Goal: Use online tool/utility: Use online tool/utility

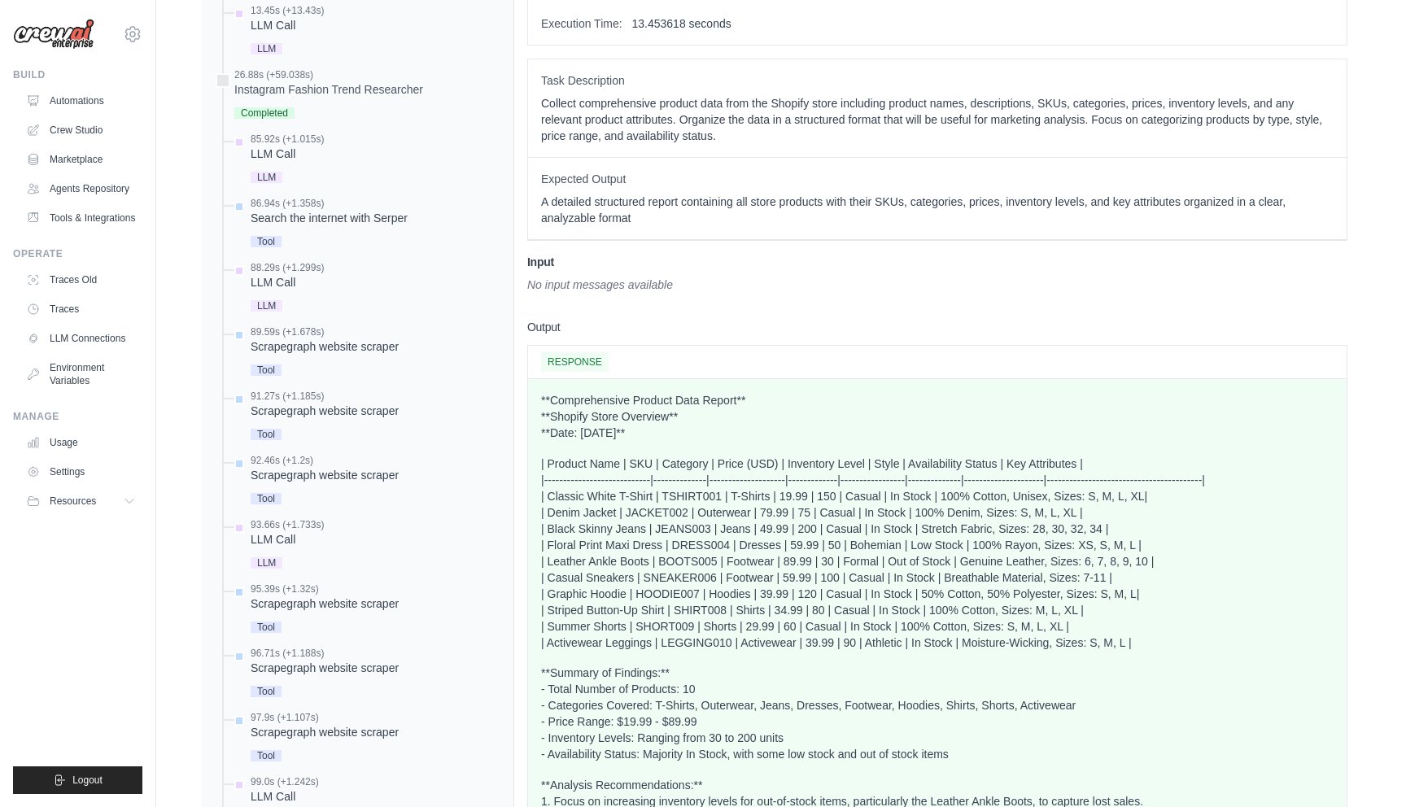
scroll to position [1183, 0]
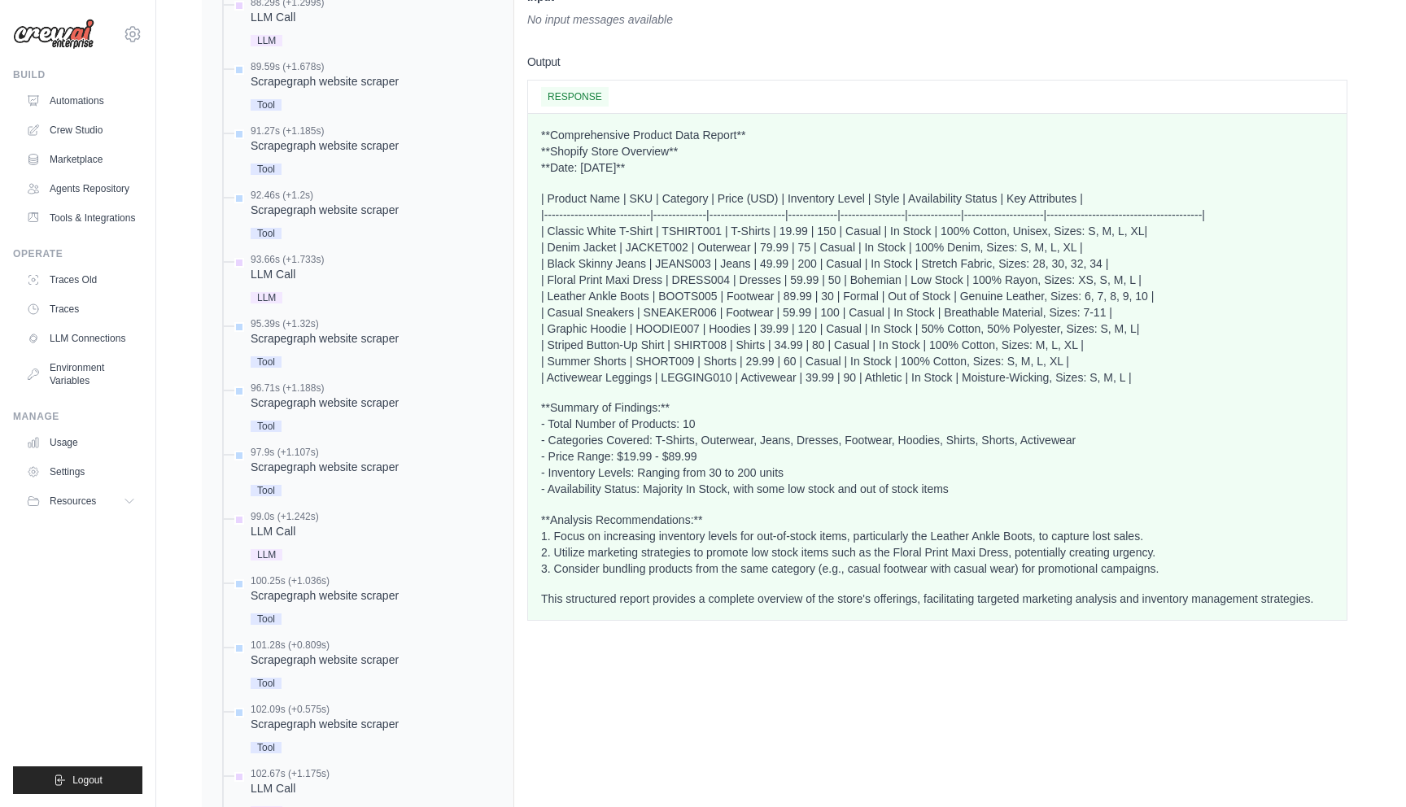
click at [635, 473] on p "**Summary of Findings:** - Total Number of Products: 10 - Categories Covered: T…" at bounding box center [937, 448] width 792 height 98
drag, startPoint x: 639, startPoint y: 473, endPoint x: 800, endPoint y: 473, distance: 161.1
click at [800, 473] on p "**Summary of Findings:** - Total Number of Products: 10 - Categories Covered: T…" at bounding box center [937, 448] width 792 height 98
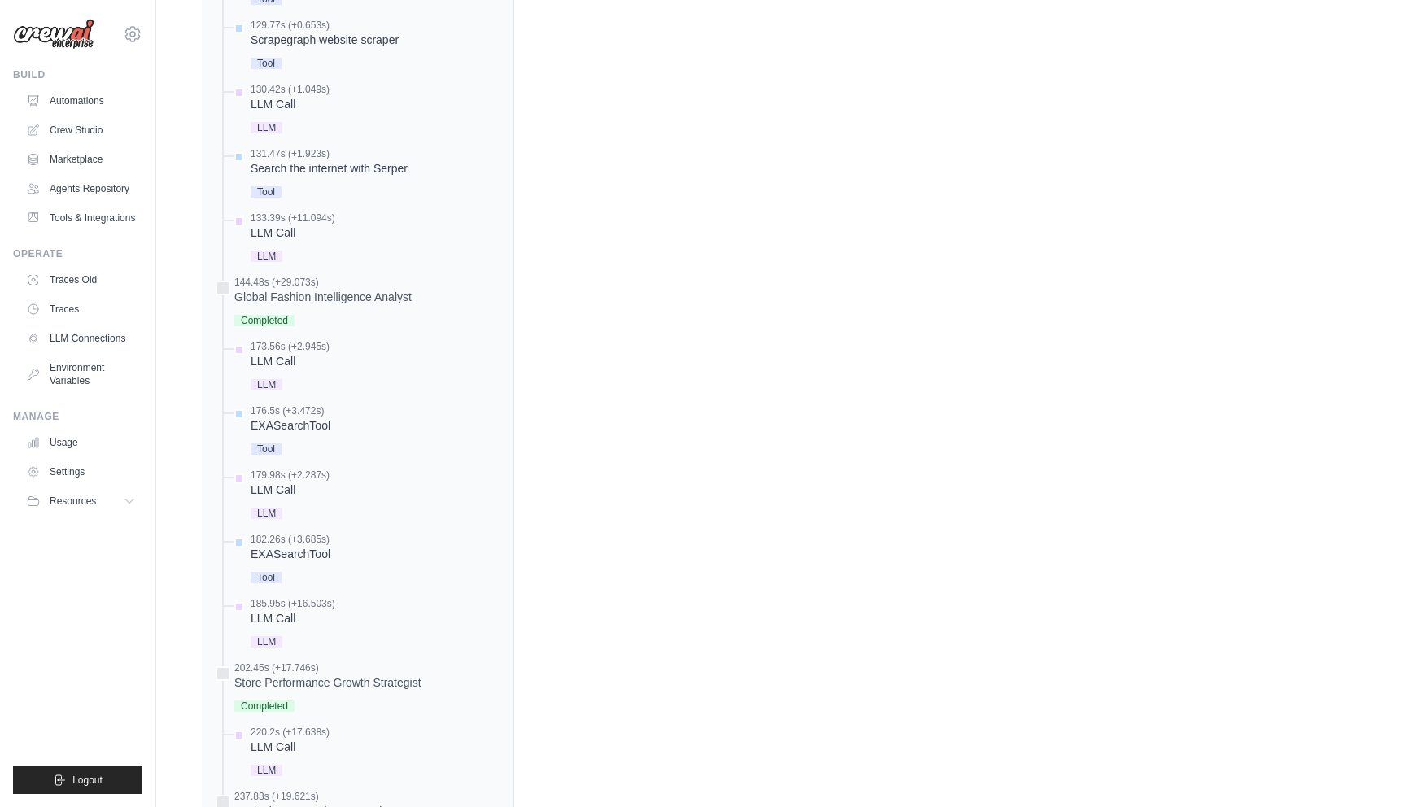
scroll to position [3563, 0]
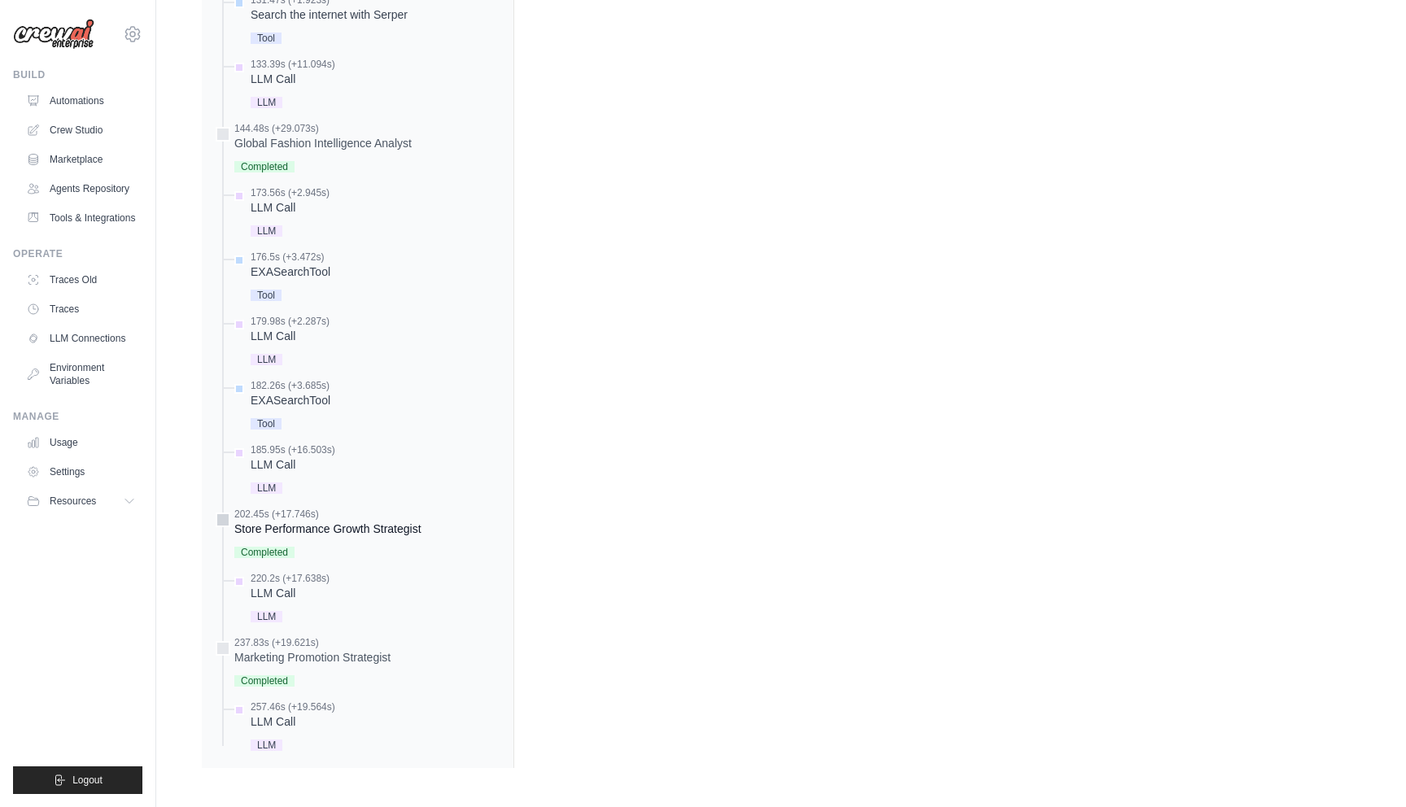
click at [345, 543] on div "Completed" at bounding box center [327, 551] width 187 height 22
click at [390, 530] on div "Store Performance Growth Strategist" at bounding box center [327, 529] width 187 height 16
click at [292, 653] on div "Marketing Promotion Strategist" at bounding box center [312, 657] width 156 height 16
click at [260, 680] on span "Completed" at bounding box center [264, 680] width 60 height 11
click at [281, 555] on span "Completed" at bounding box center [264, 552] width 60 height 11
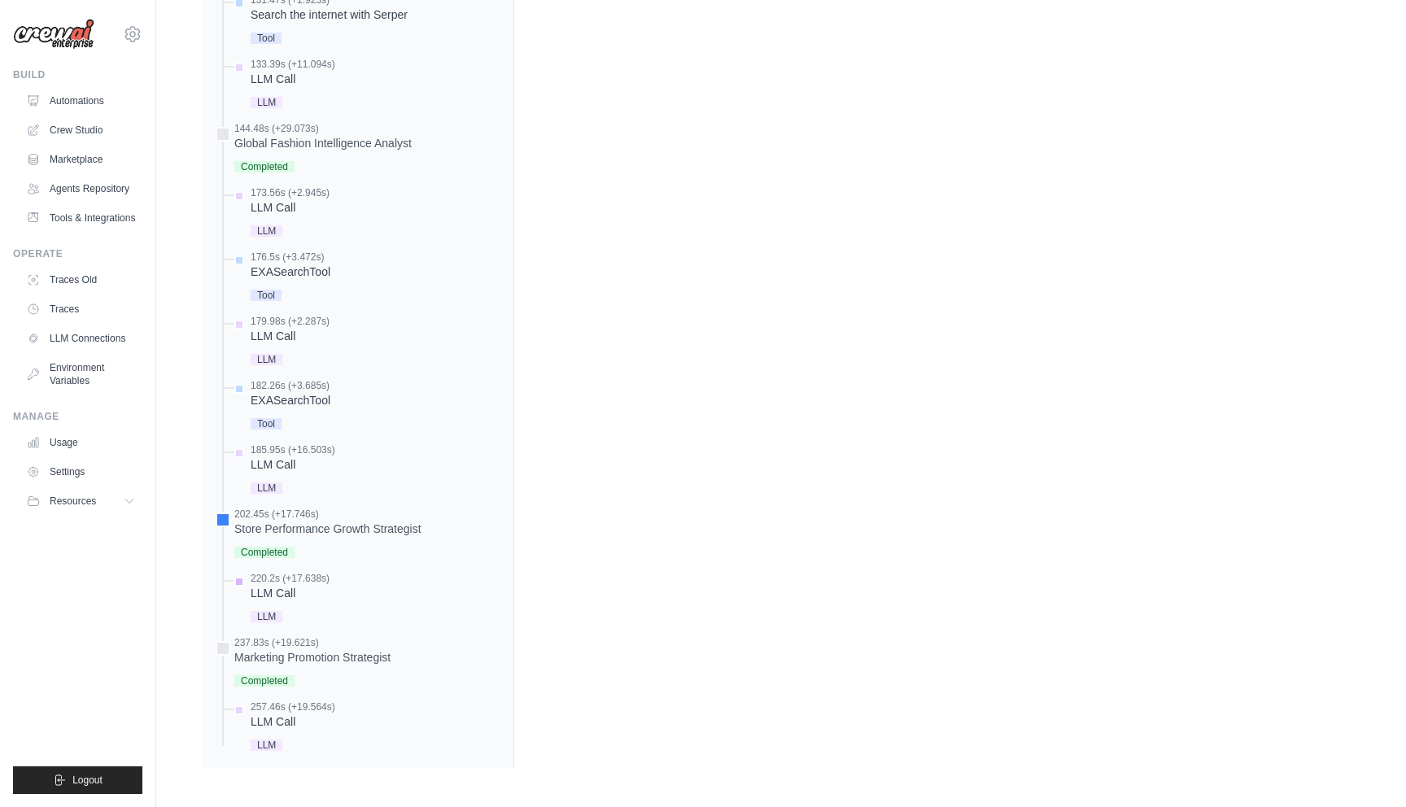
click at [275, 617] on span "LLM" at bounding box center [267, 616] width 32 height 11
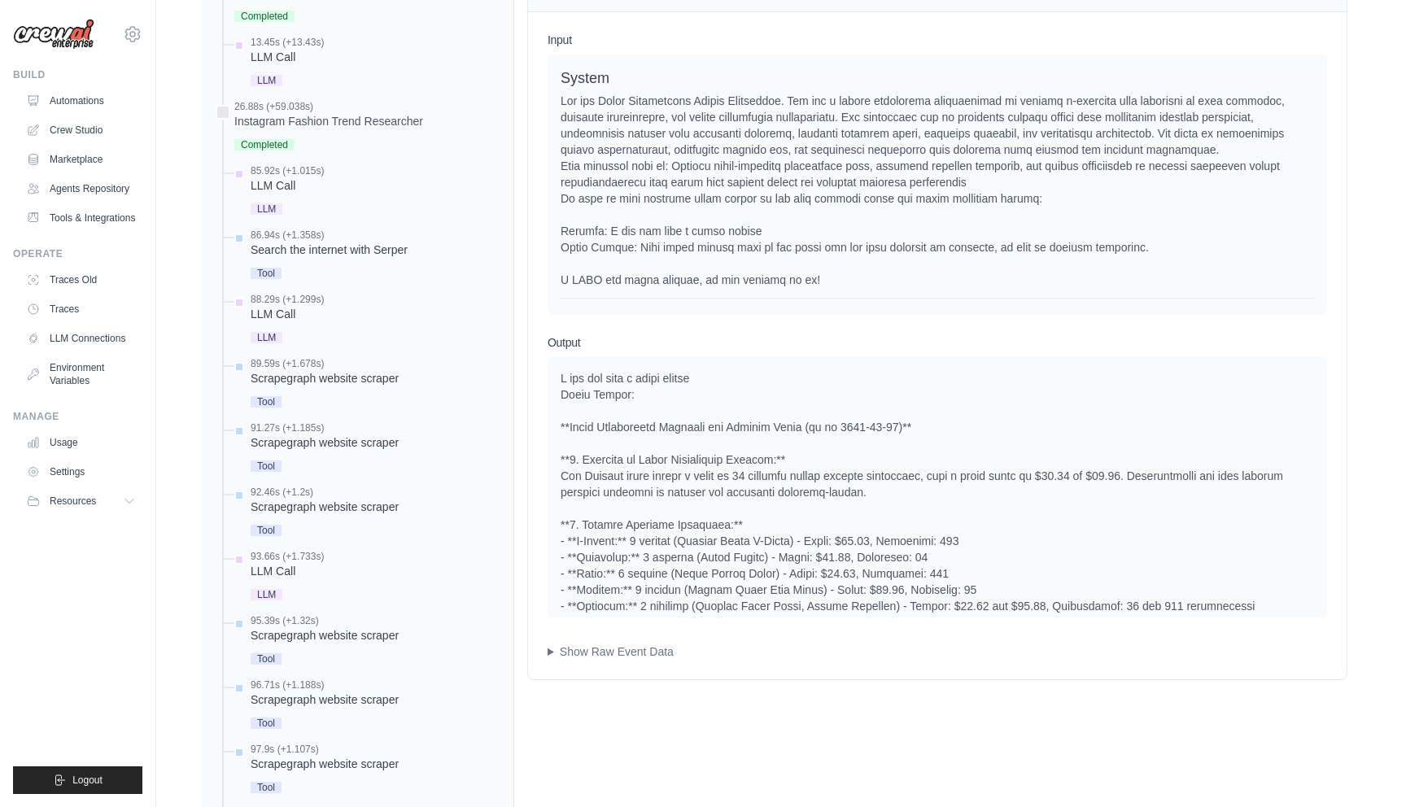
scroll to position [862, 0]
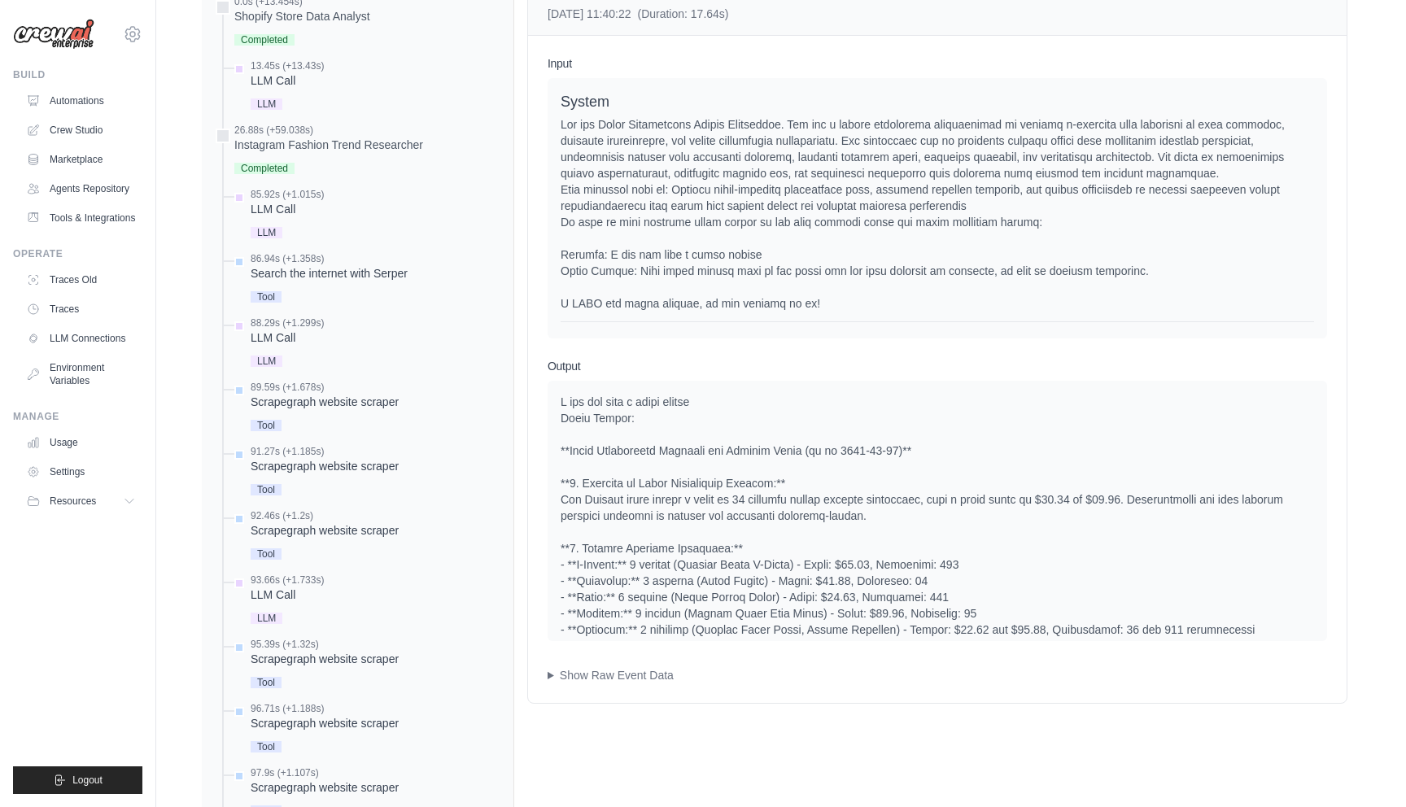
drag, startPoint x: 1128, startPoint y: 497, endPoint x: 1128, endPoint y: 506, distance: 8.9
drag, startPoint x: 1126, startPoint y: 512, endPoint x: 1126, endPoint y: 502, distance: 9.8
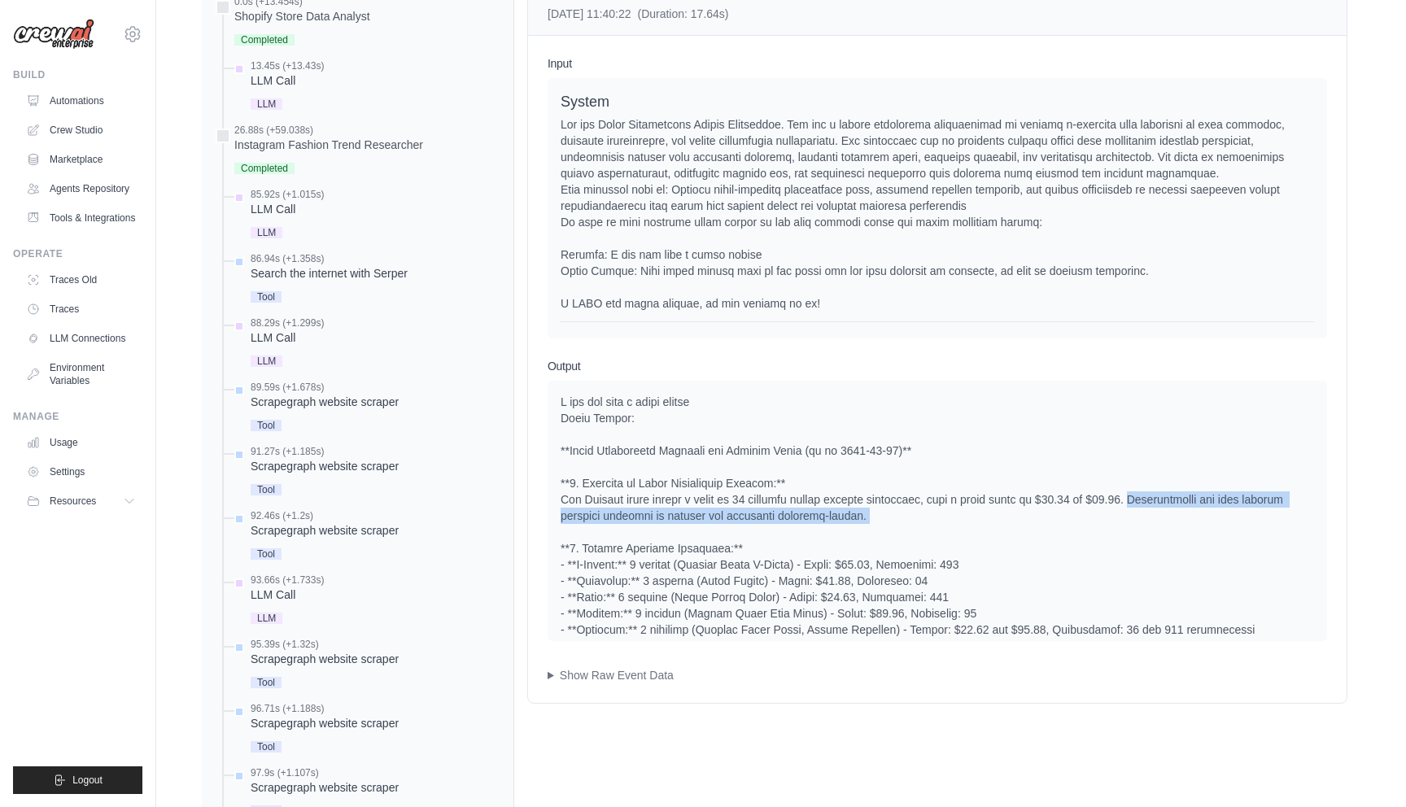
drag, startPoint x: 1128, startPoint y: 501, endPoint x: 1134, endPoint y: 528, distance: 27.6
drag, startPoint x: 1132, startPoint y: 515, endPoint x: 1130, endPoint y: 502, distance: 13.2
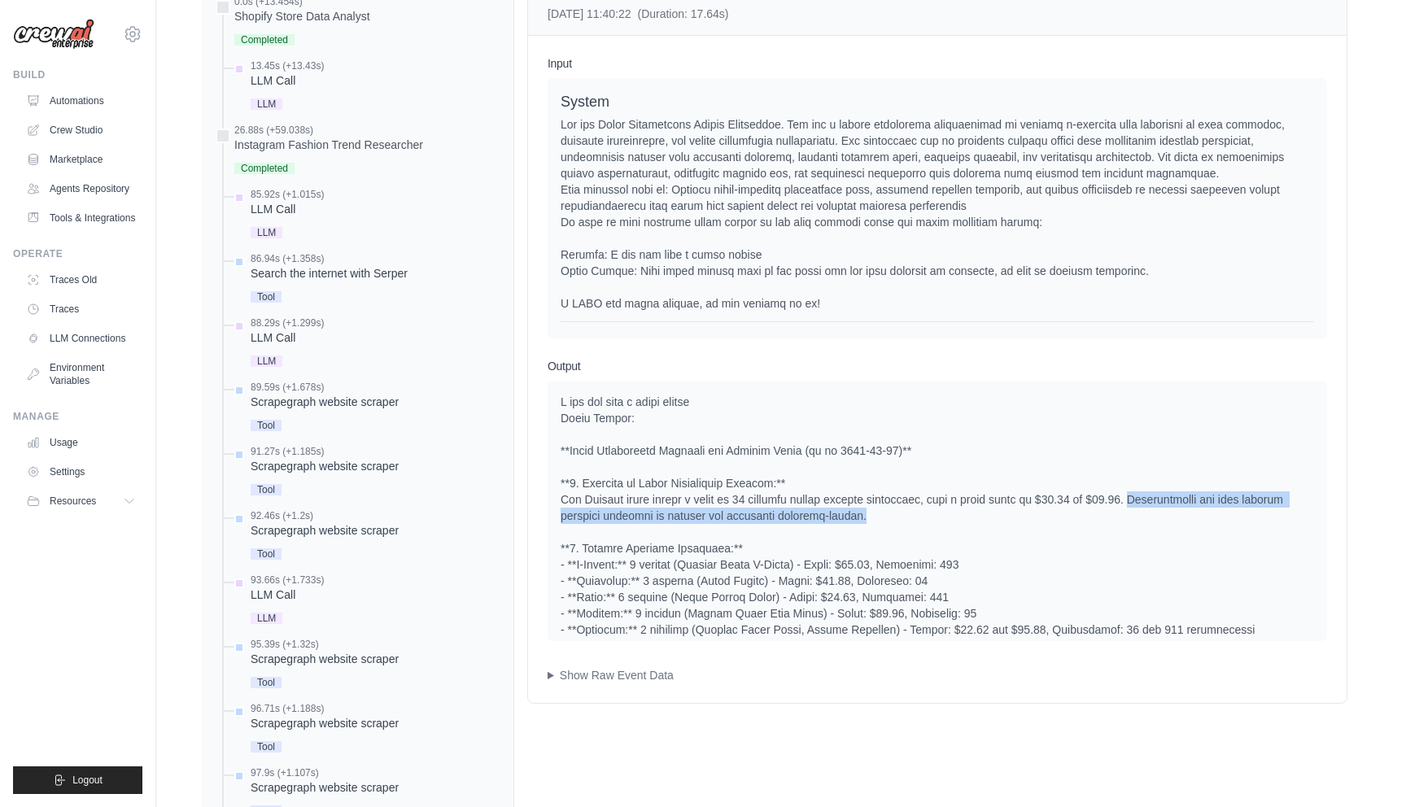
drag, startPoint x: 1128, startPoint y: 500, endPoint x: 1131, endPoint y: 510, distance: 10.3
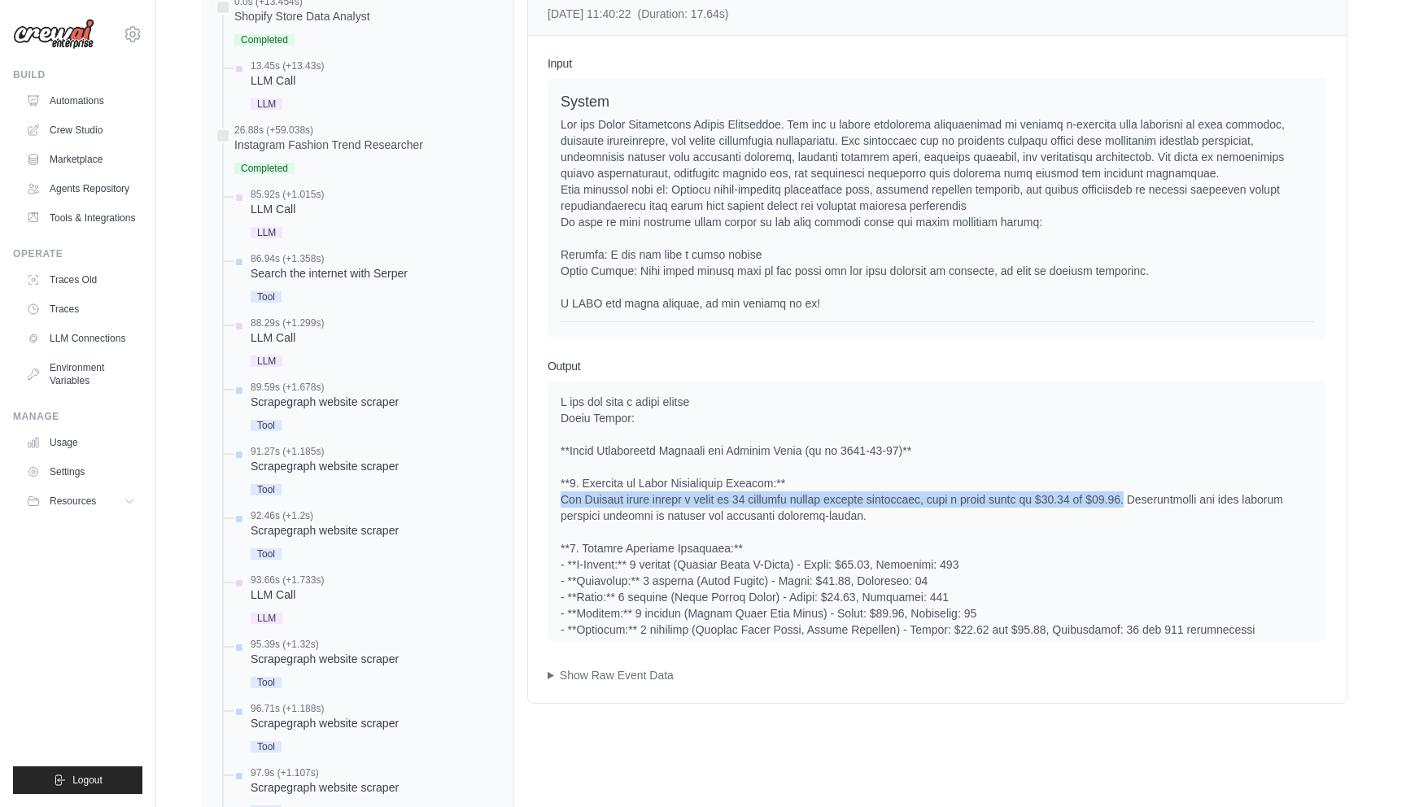
drag, startPoint x: 1124, startPoint y: 499, endPoint x: 561, endPoint y: 499, distance: 563.8
drag, startPoint x: 561, startPoint y: 499, endPoint x: 925, endPoint y: 526, distance: 365.5
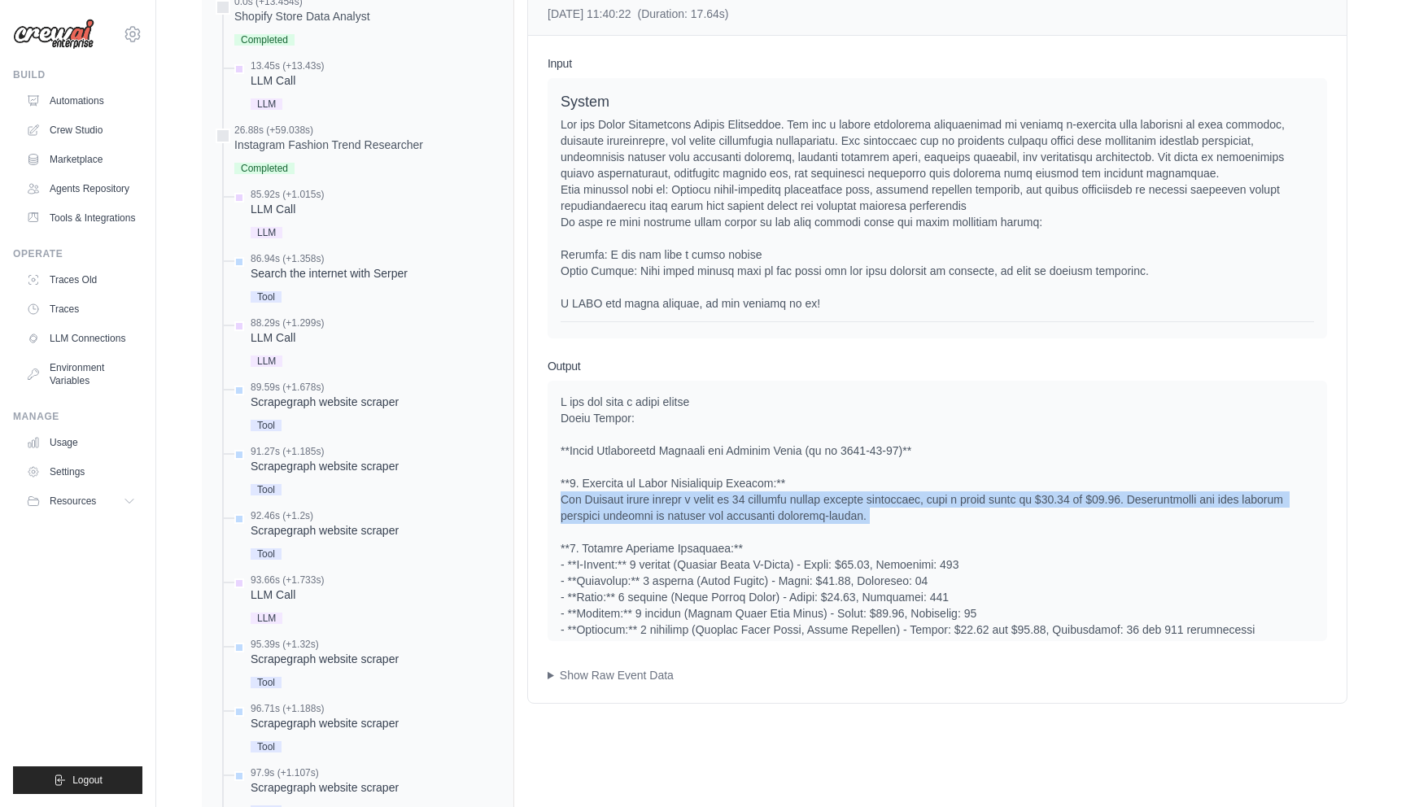
drag, startPoint x: 851, startPoint y: 517, endPoint x: 1124, endPoint y: 499, distance: 273.9
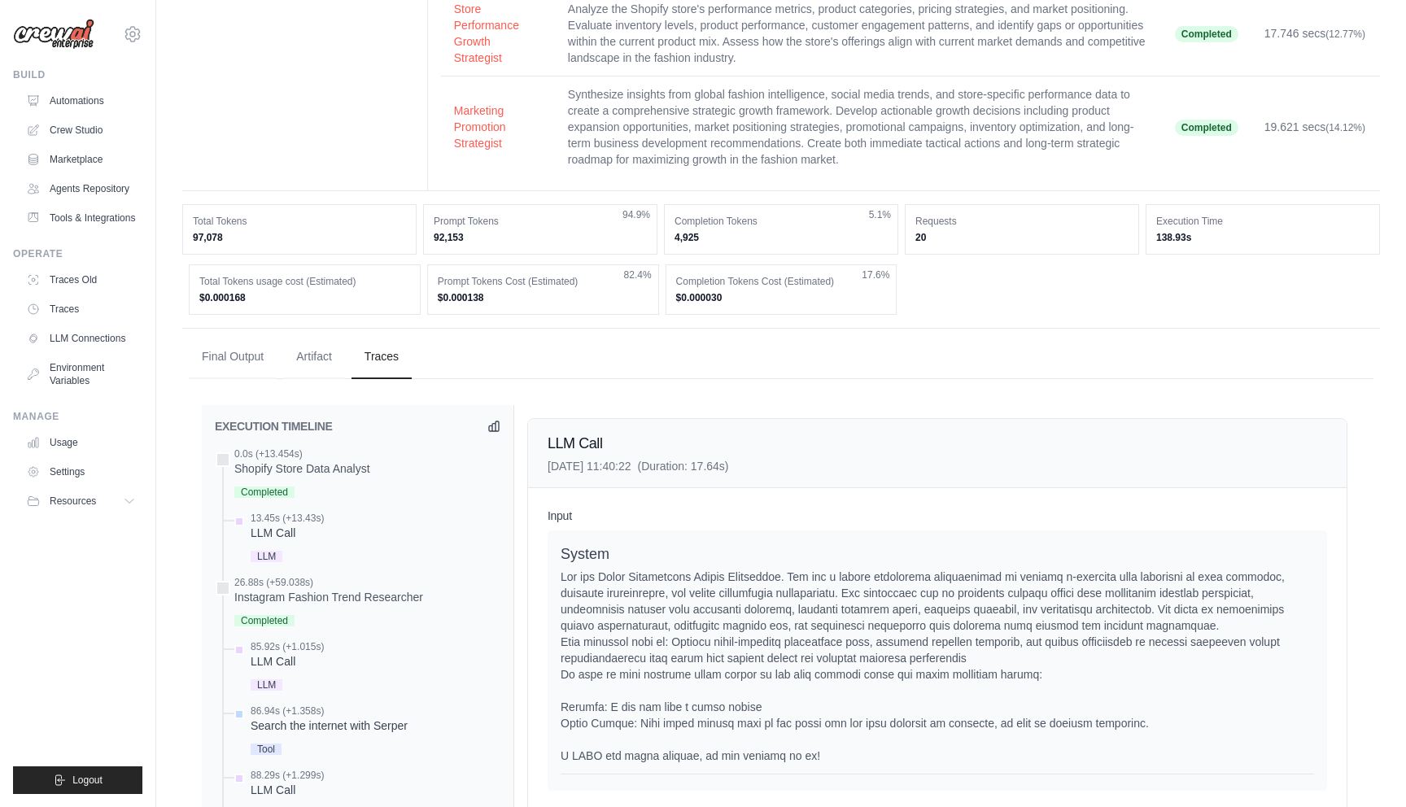
scroll to position [483, 0]
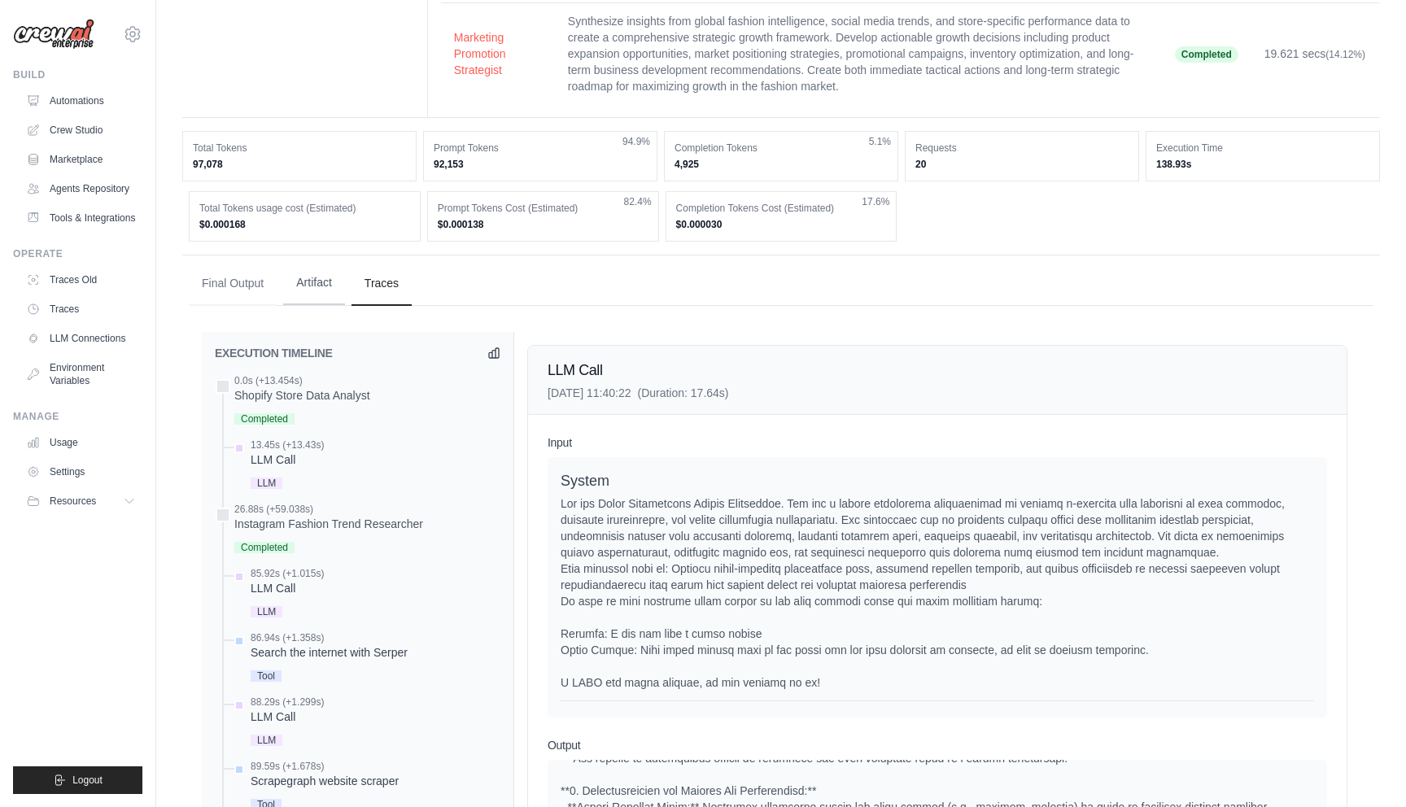
click at [314, 284] on button "Artifact" at bounding box center [314, 283] width 62 height 44
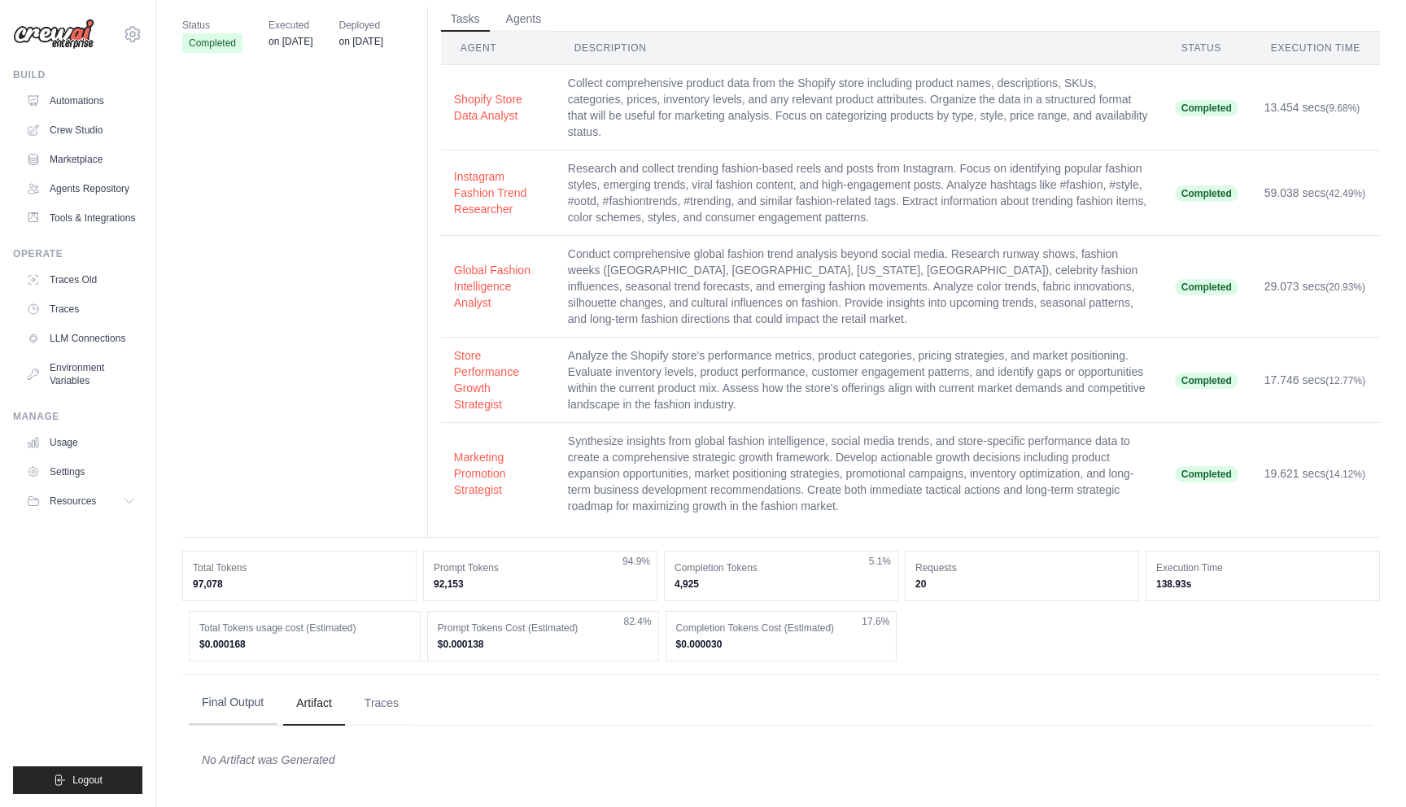
click at [225, 718] on button "Final Output" at bounding box center [233, 703] width 88 height 44
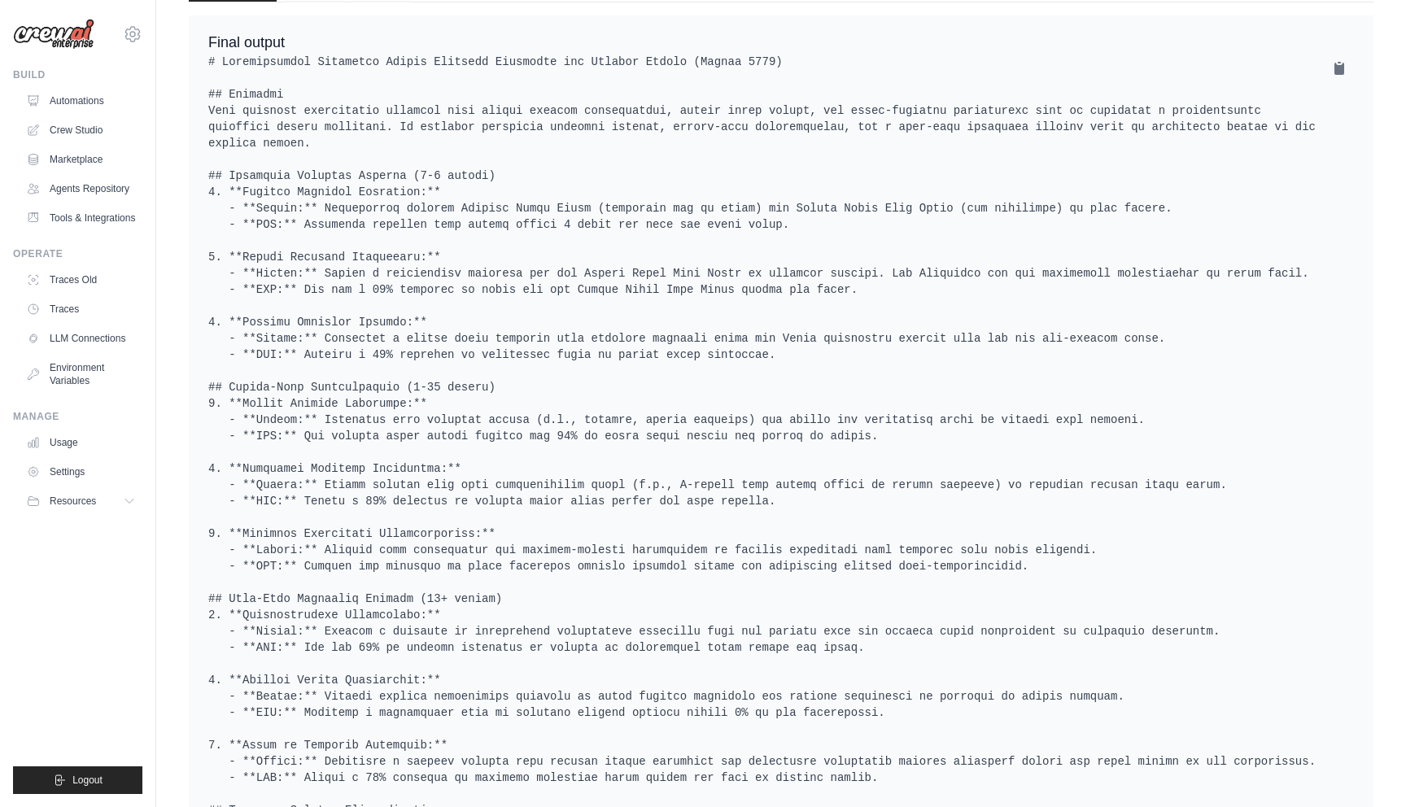
scroll to position [949, 0]
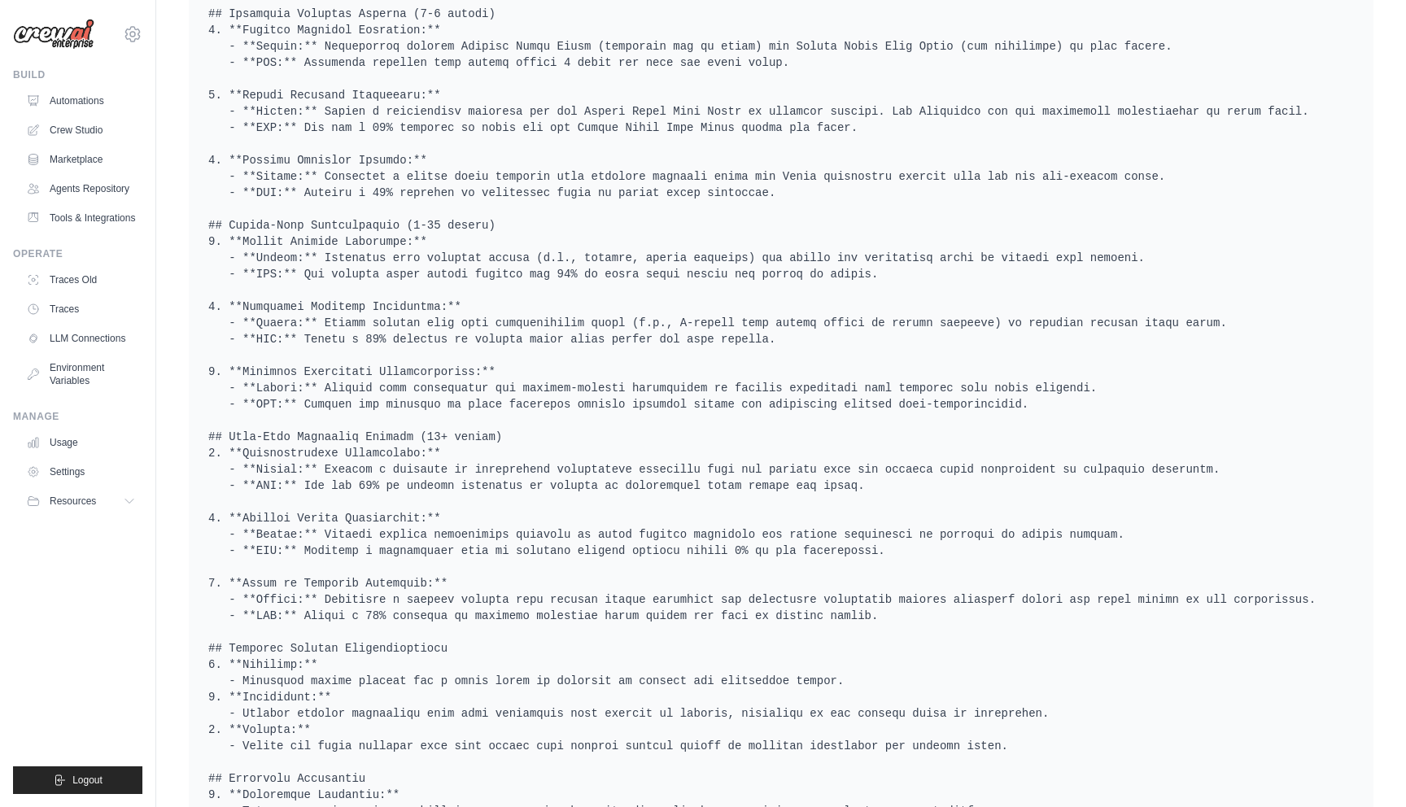
click at [388, 441] on pre at bounding box center [780, 543] width 1145 height 1302
click at [386, 465] on pre at bounding box center [780, 543] width 1145 height 1302
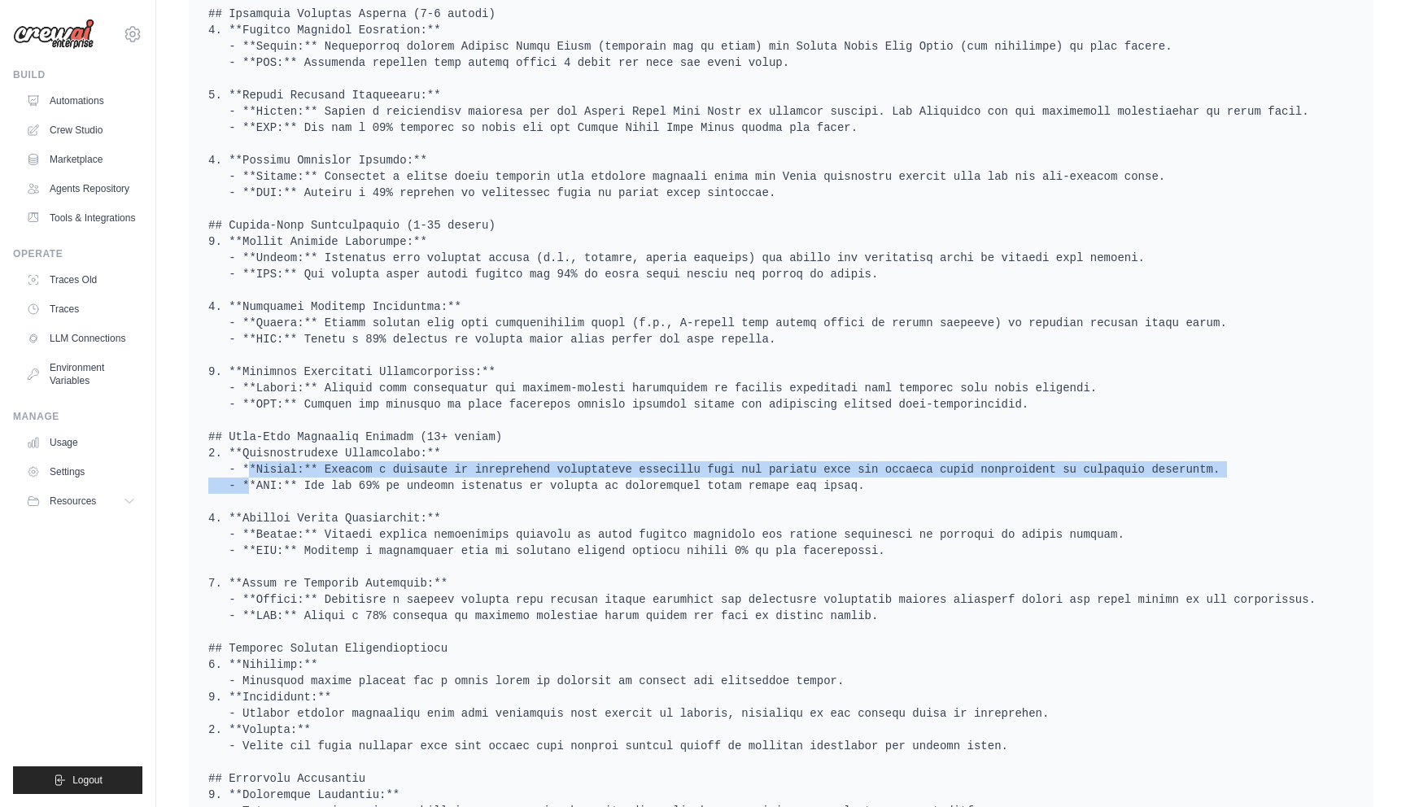
click at [386, 465] on pre at bounding box center [780, 543] width 1145 height 1302
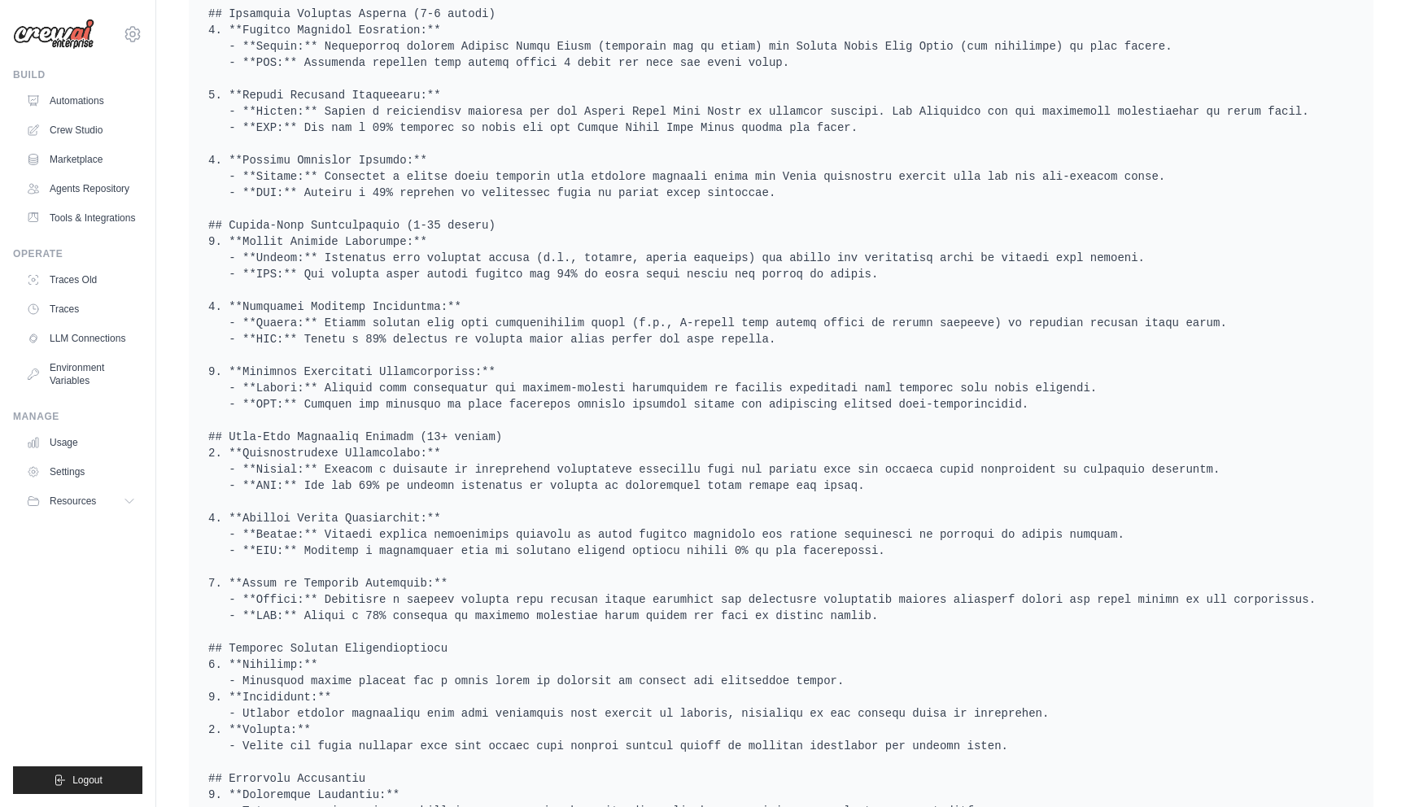
click at [386, 512] on pre at bounding box center [780, 543] width 1145 height 1302
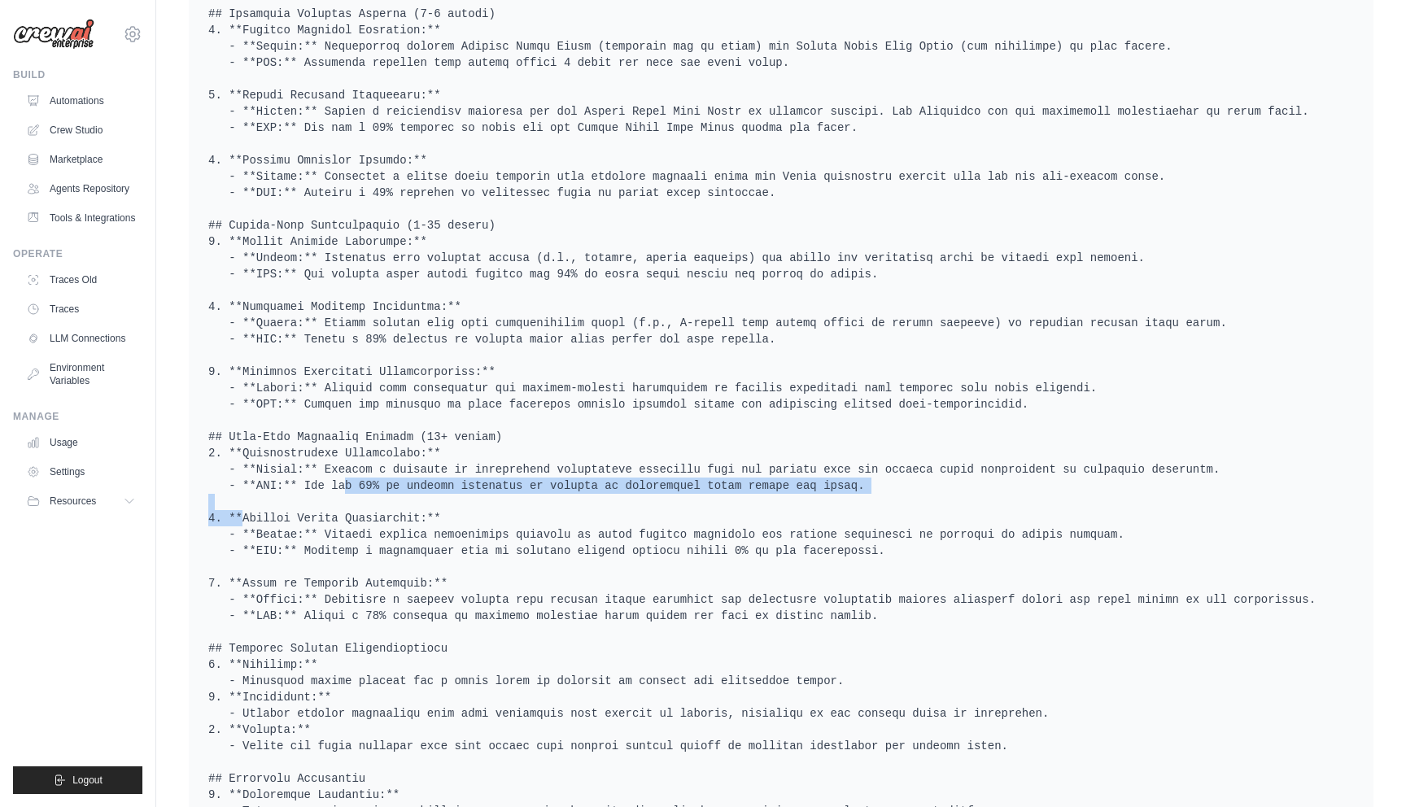
drag, startPoint x: 304, startPoint y: 486, endPoint x: 395, endPoint y: 509, distance: 93.1
click at [395, 509] on pre at bounding box center [780, 543] width 1145 height 1302
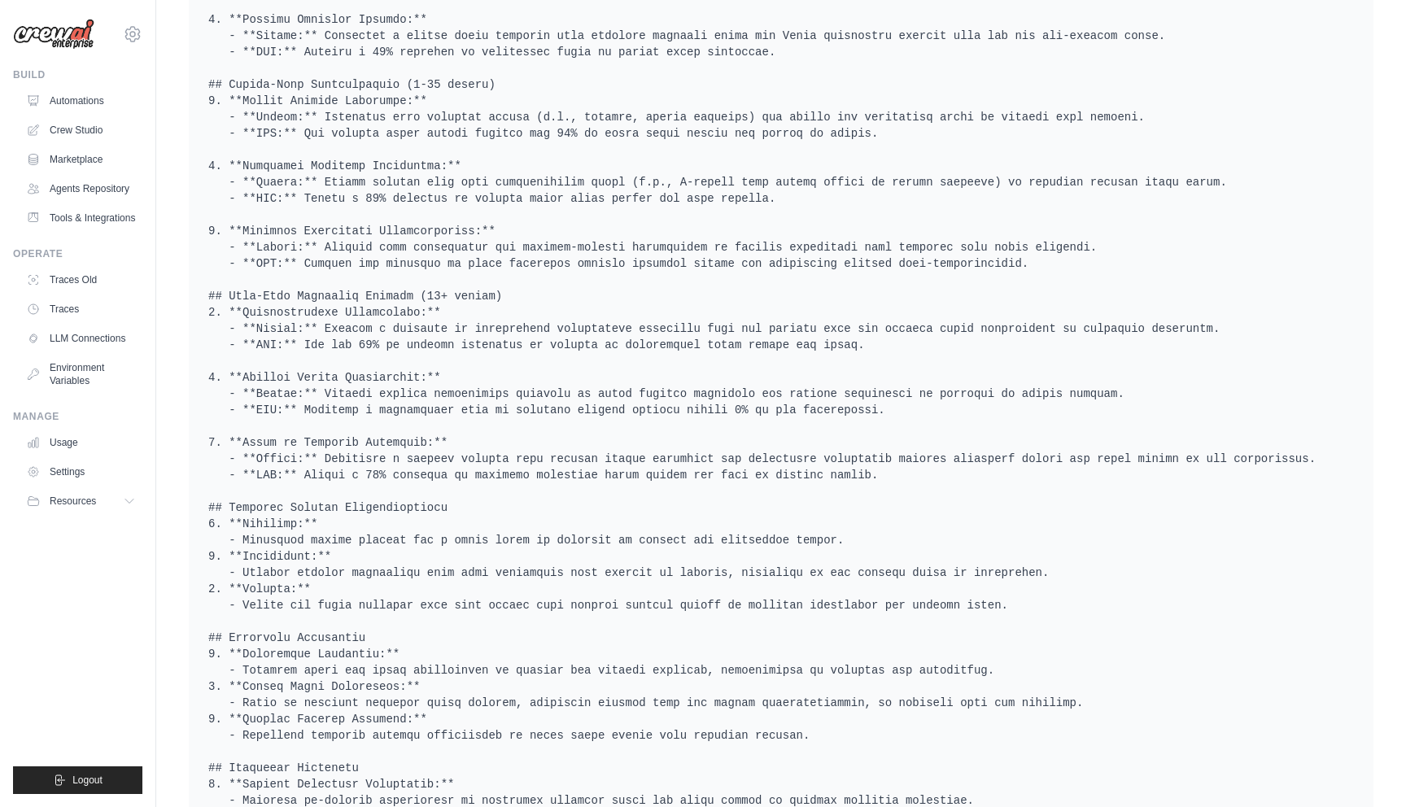
scroll to position [1112, 0]
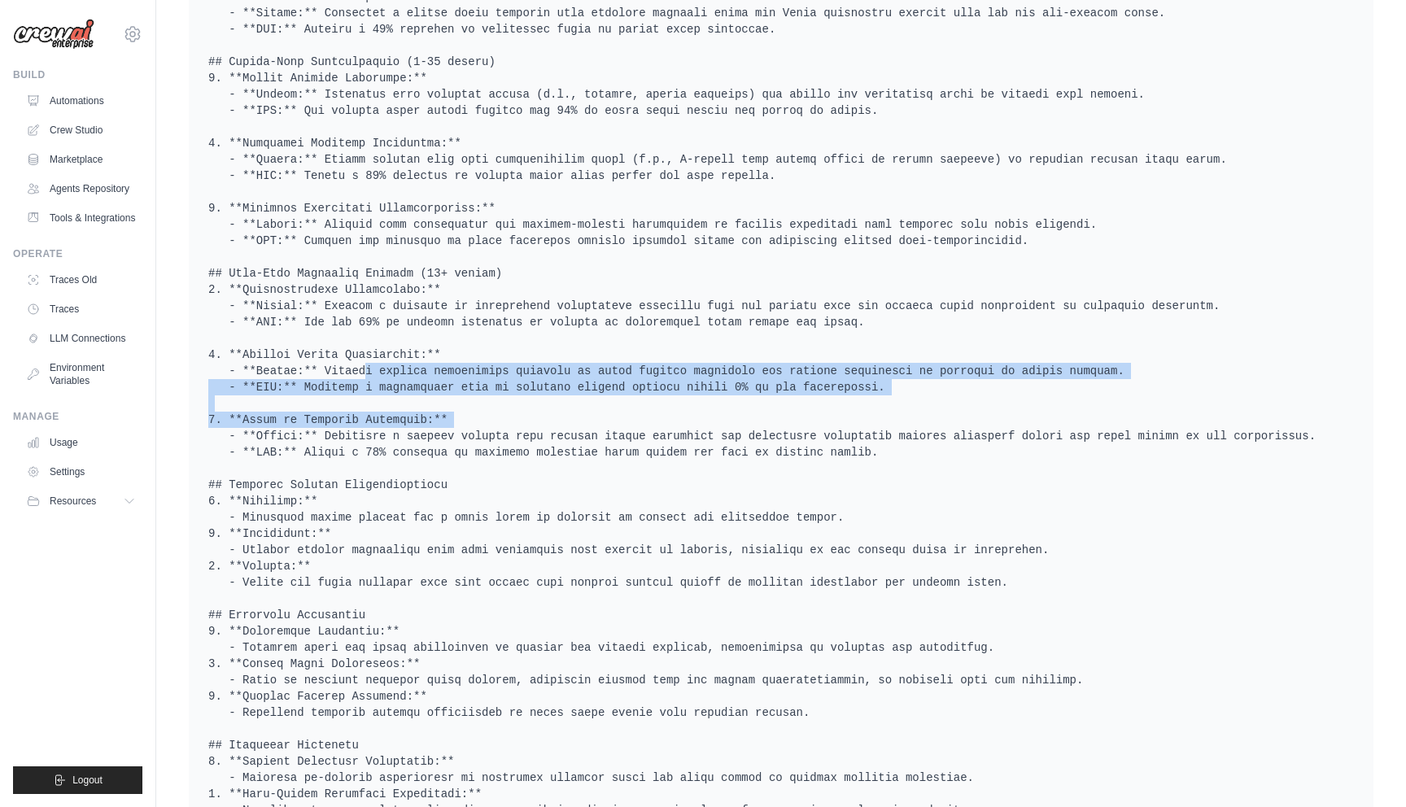
drag, startPoint x: 325, startPoint y: 372, endPoint x: 412, endPoint y: 422, distance: 101.3
click at [413, 422] on pre at bounding box center [780, 379] width 1145 height 1302
click at [412, 422] on pre at bounding box center [780, 379] width 1145 height 1302
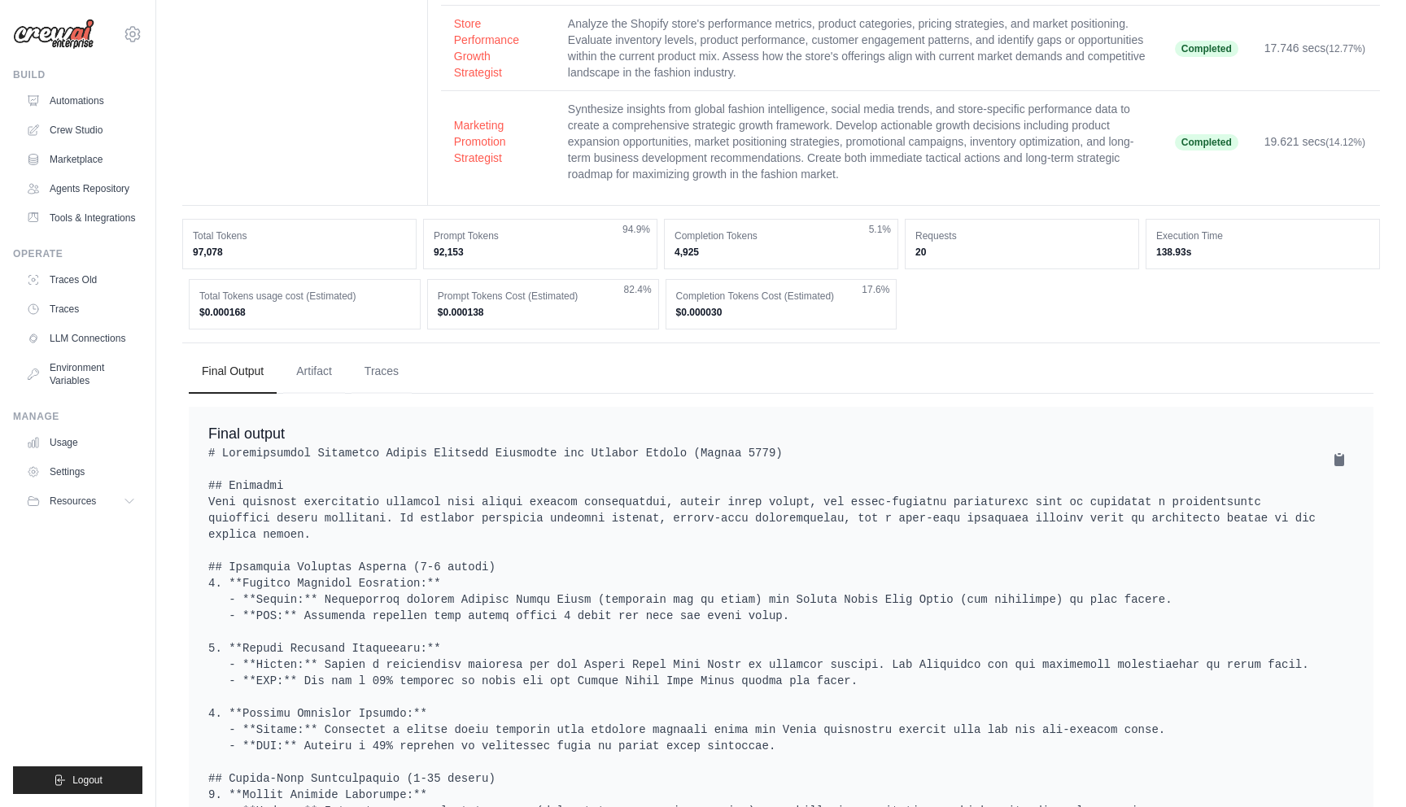
scroll to position [0, 0]
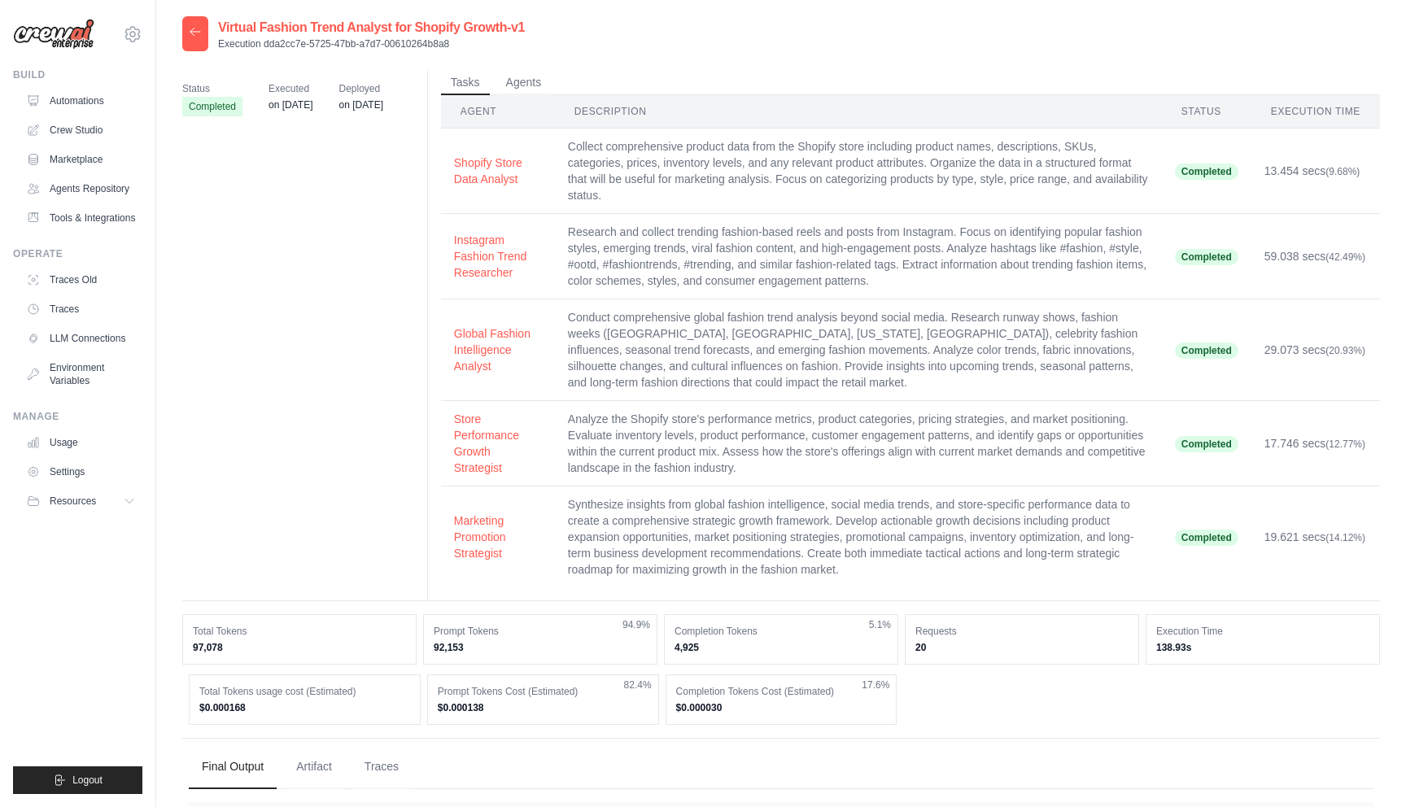
click at [190, 34] on icon at bounding box center [195, 31] width 13 height 13
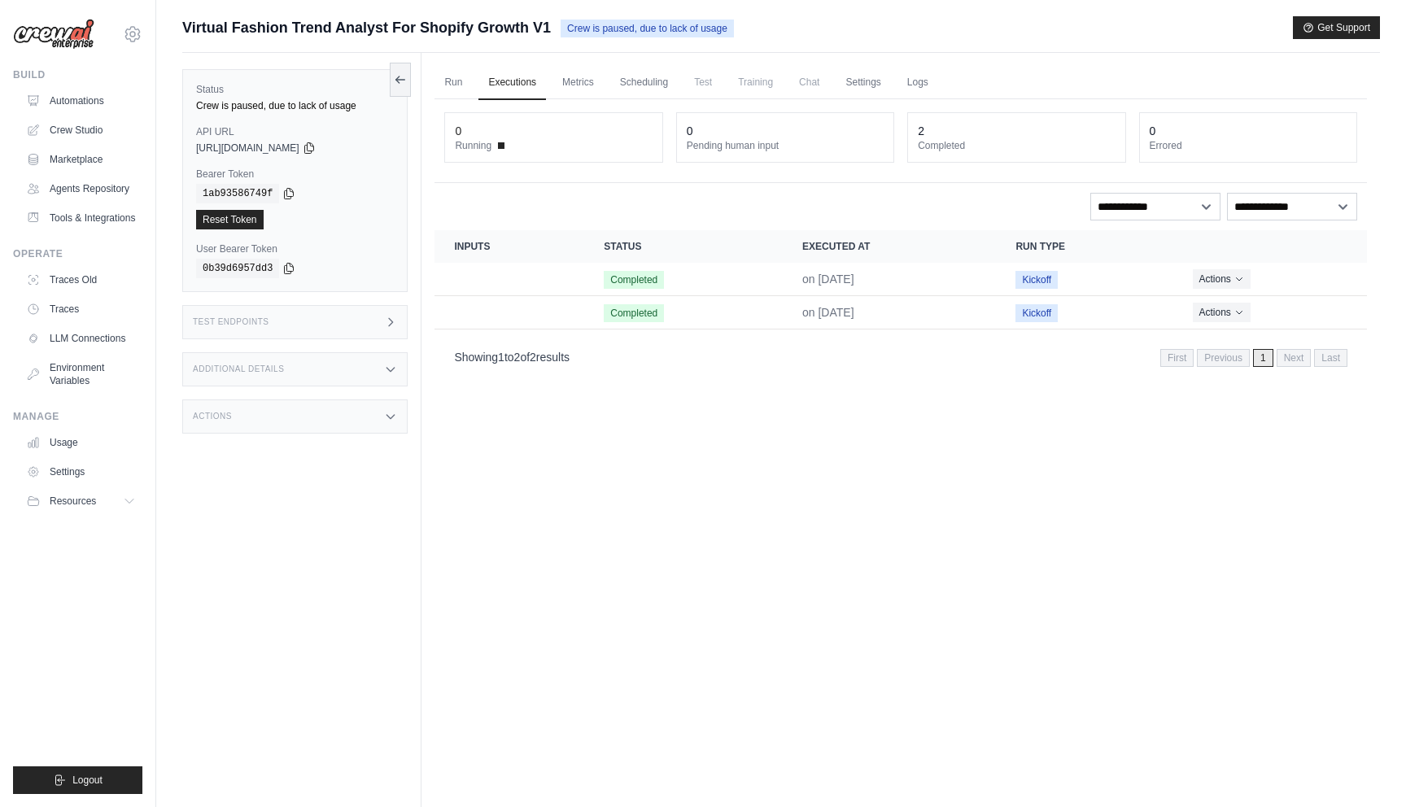
click at [264, 325] on h3 "Test Endpoints" at bounding box center [231, 322] width 76 height 10
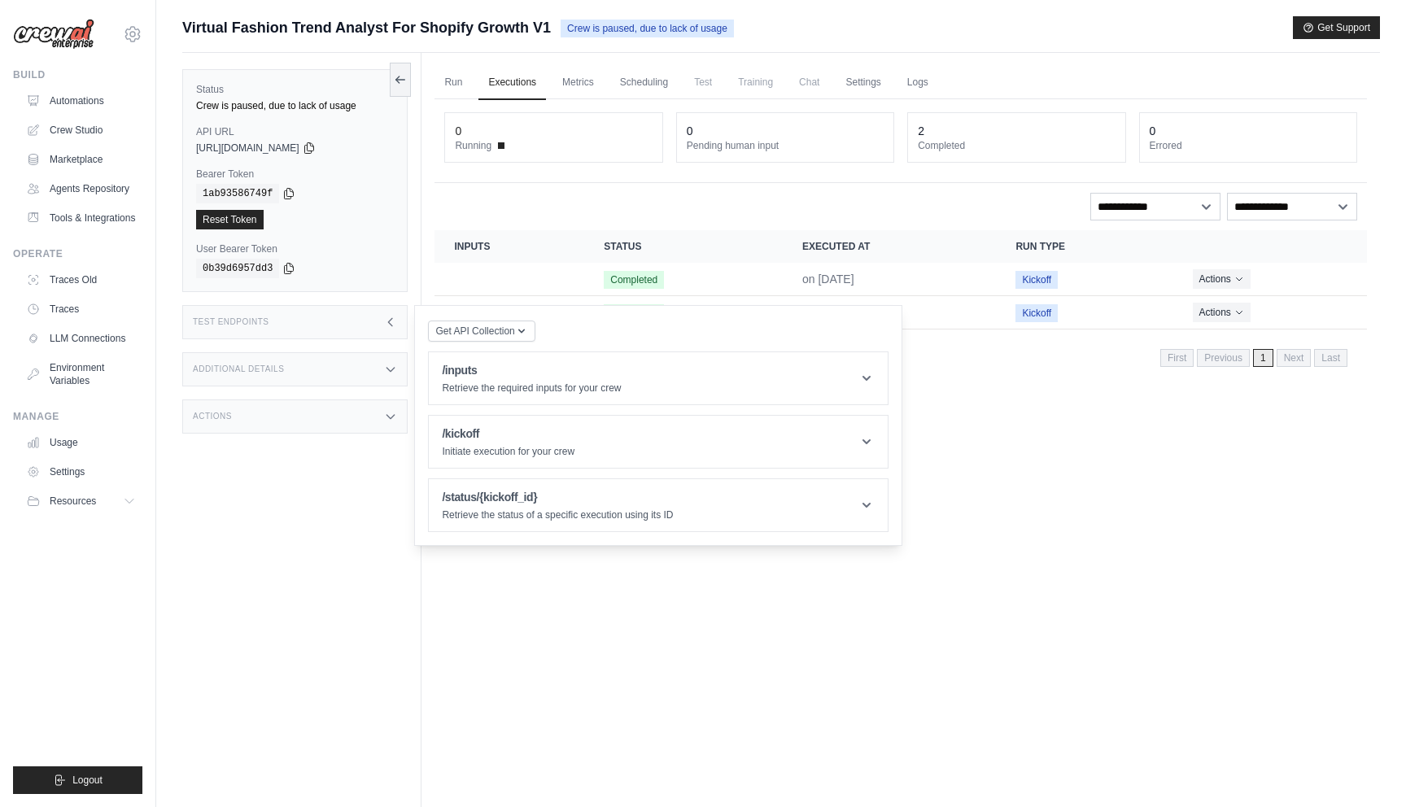
click at [271, 368] on h3 "Additional Details" at bounding box center [238, 369] width 91 height 10
click at [303, 517] on div "Actions" at bounding box center [294, 512] width 225 height 34
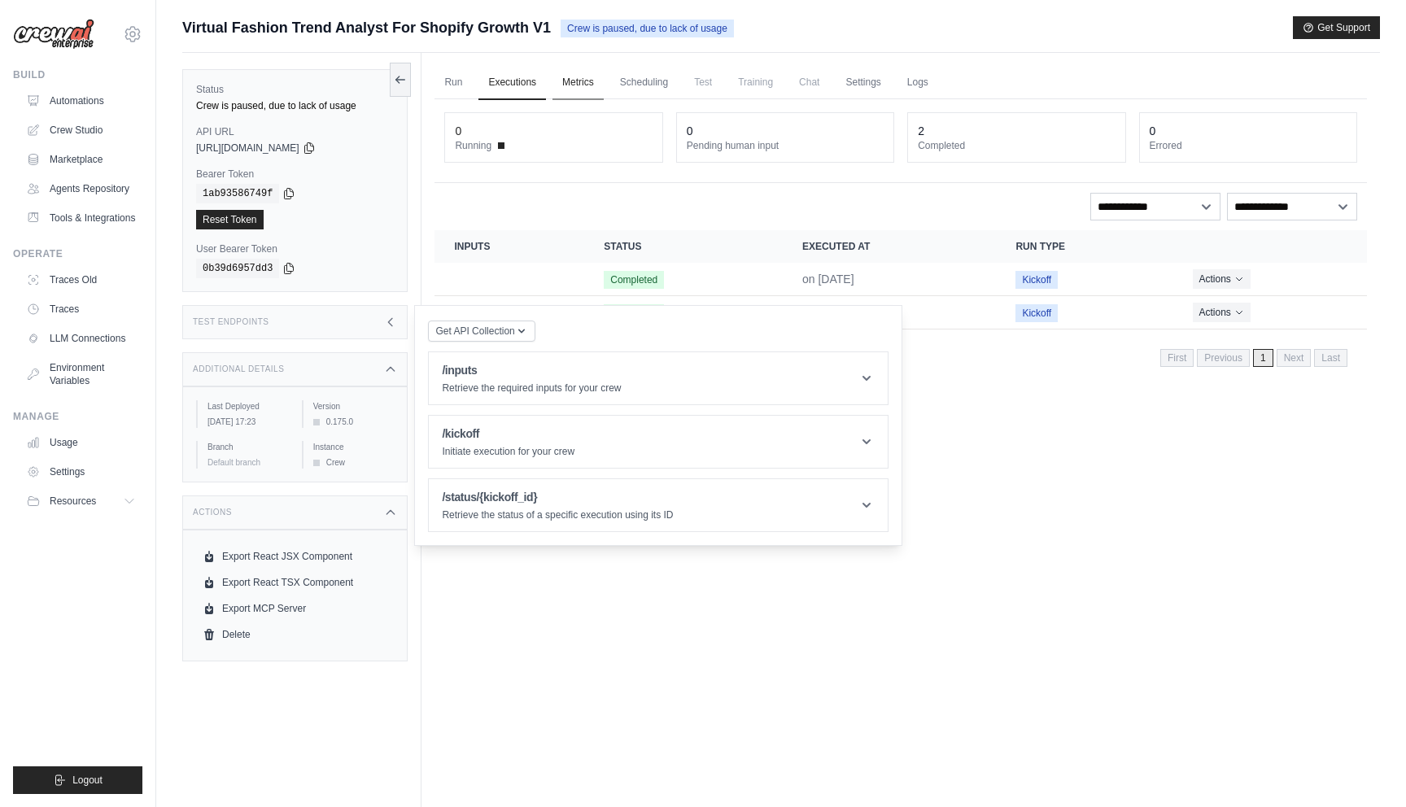
click at [596, 82] on link "Metrics" at bounding box center [577, 83] width 51 height 34
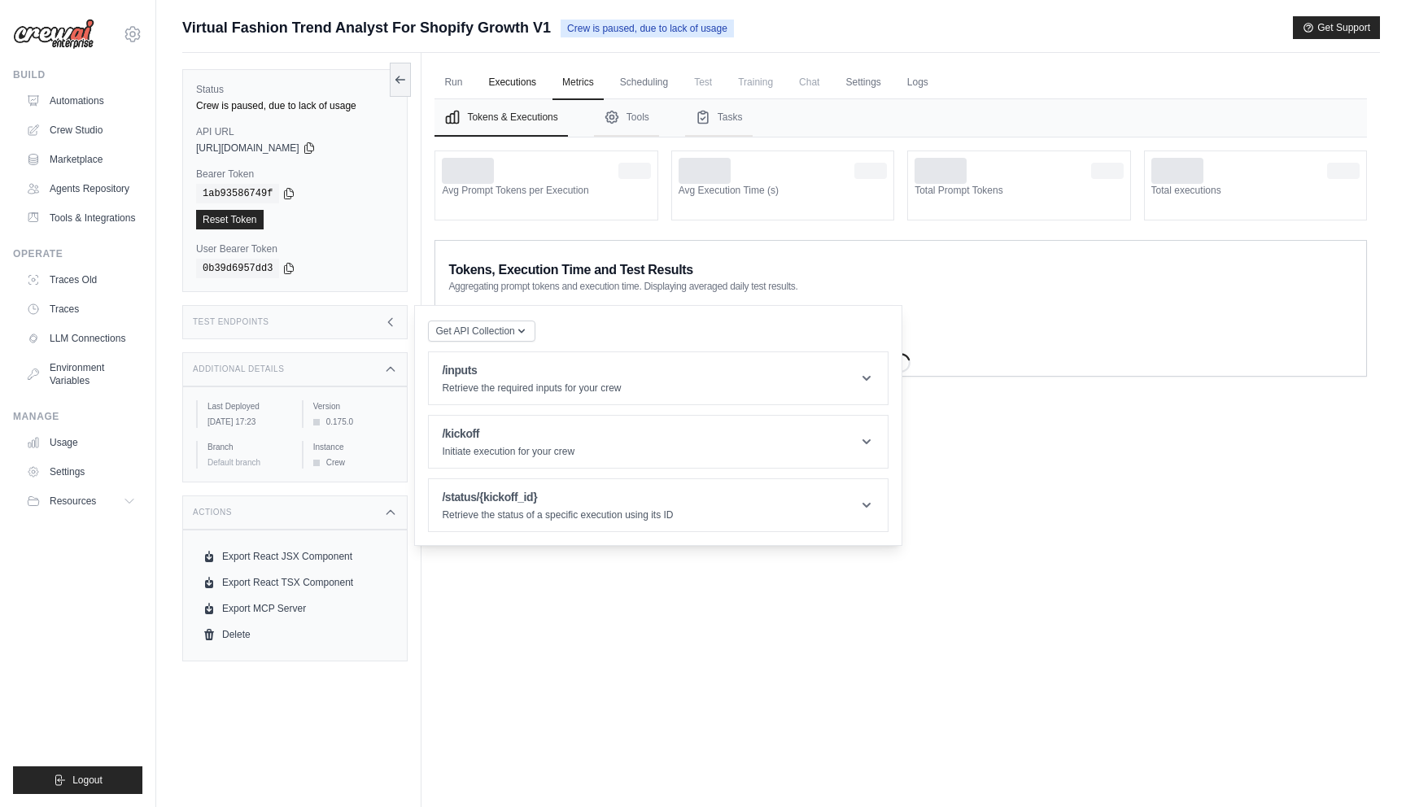
click at [505, 91] on link "Executions" at bounding box center [512, 83] width 68 height 34
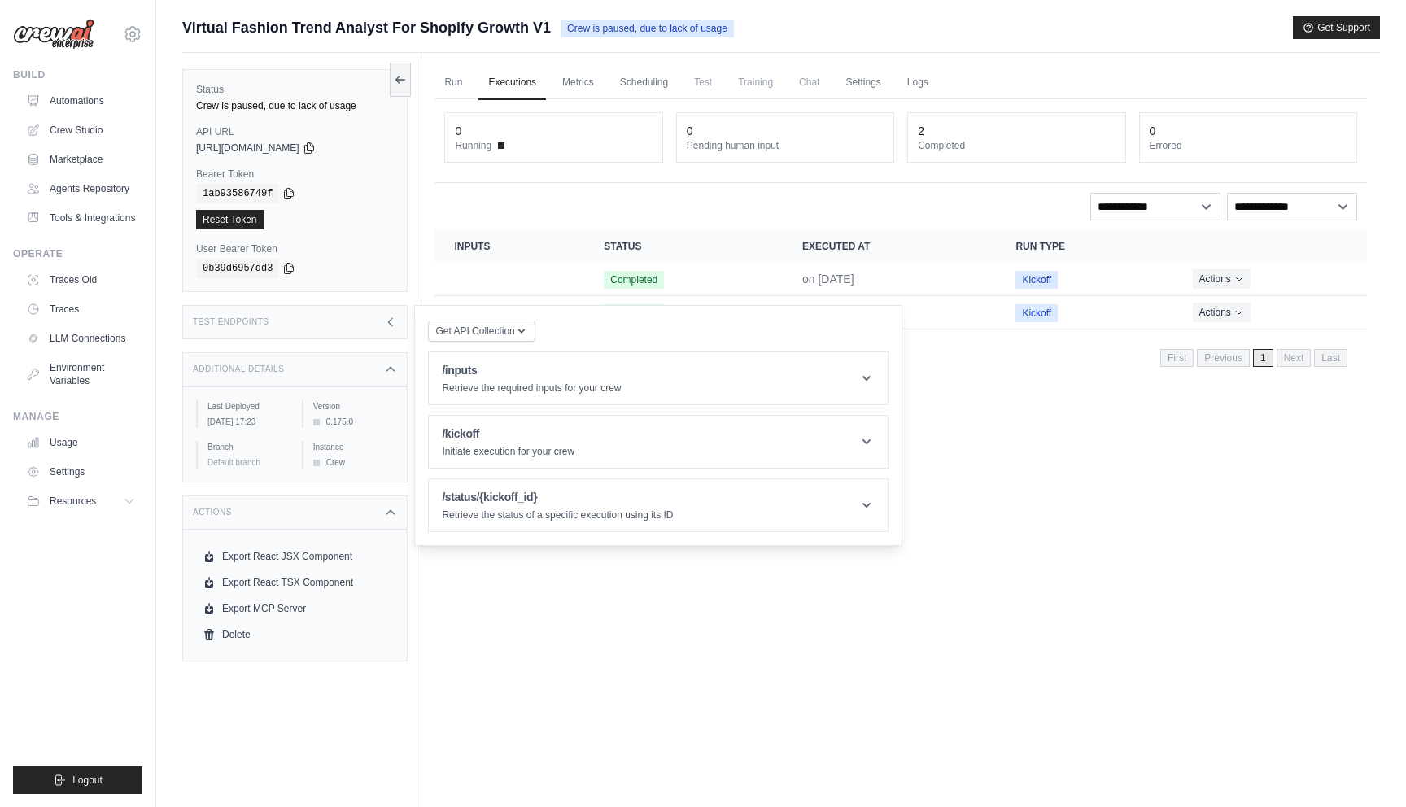
click at [562, 643] on div "Run Executions Metrics Scheduling Test Training Chat Settings Logs 0 Running 0 …" at bounding box center [900, 456] width 958 height 807
click at [907, 409] on div "Run Executions Metrics Scheduling Test Training Chat Settings Logs 0 Running 0 …" at bounding box center [900, 456] width 958 height 807
click at [1228, 269] on button "Actions" at bounding box center [1222, 278] width 58 height 20
click at [1264, 300] on link "View Details" at bounding box center [1295, 308] width 104 height 26
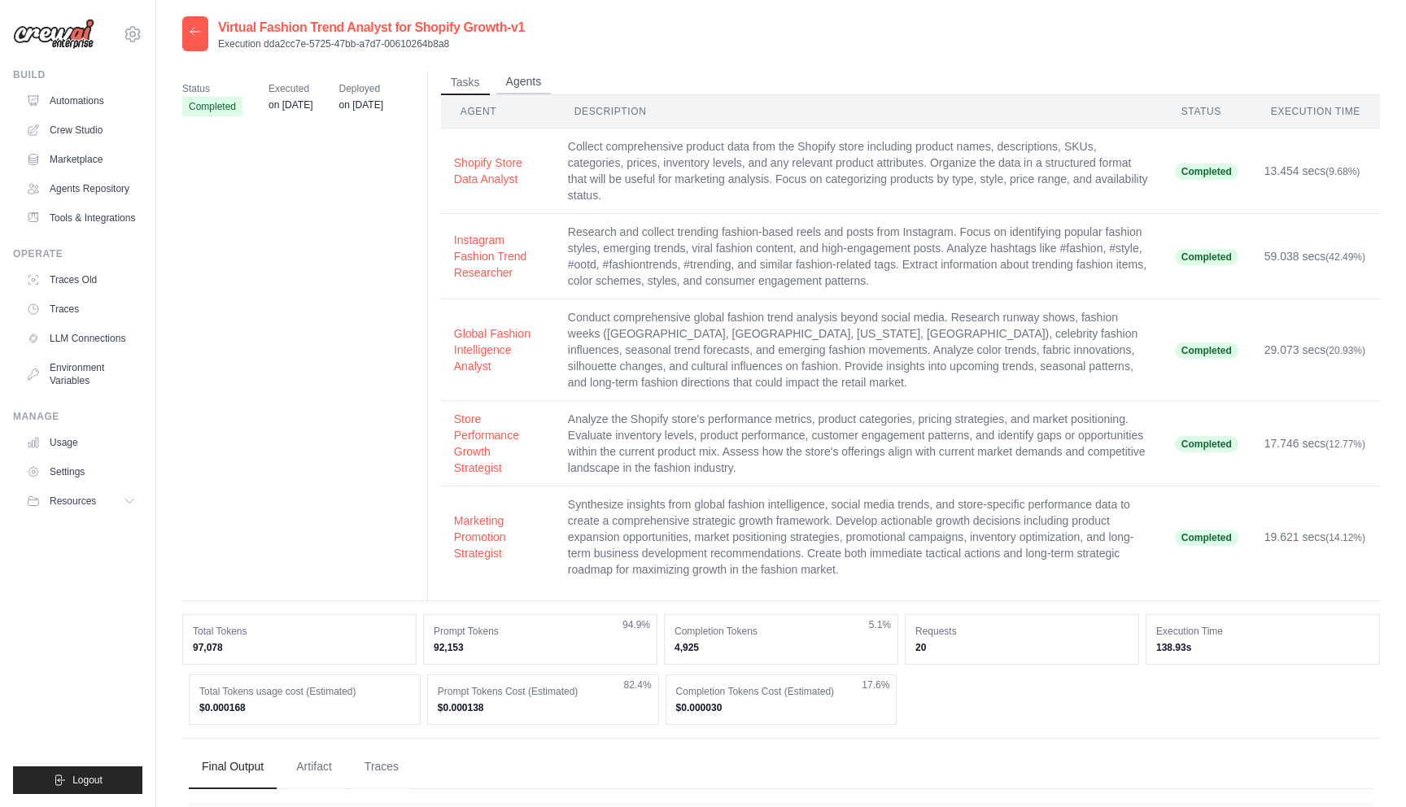
click at [508, 85] on button "Agents" at bounding box center [523, 82] width 55 height 24
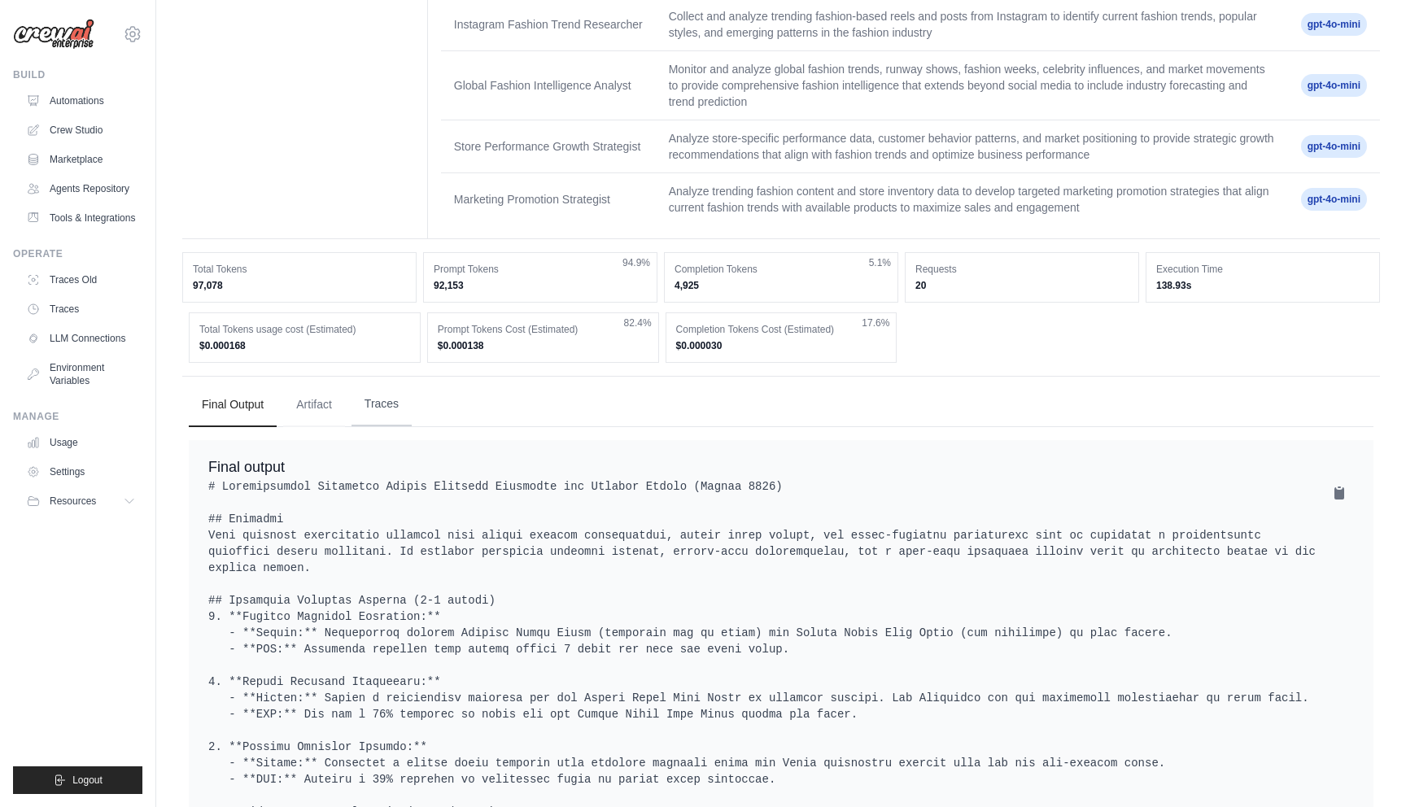
scroll to position [185, 0]
click at [382, 412] on button "Traces" at bounding box center [381, 403] width 60 height 44
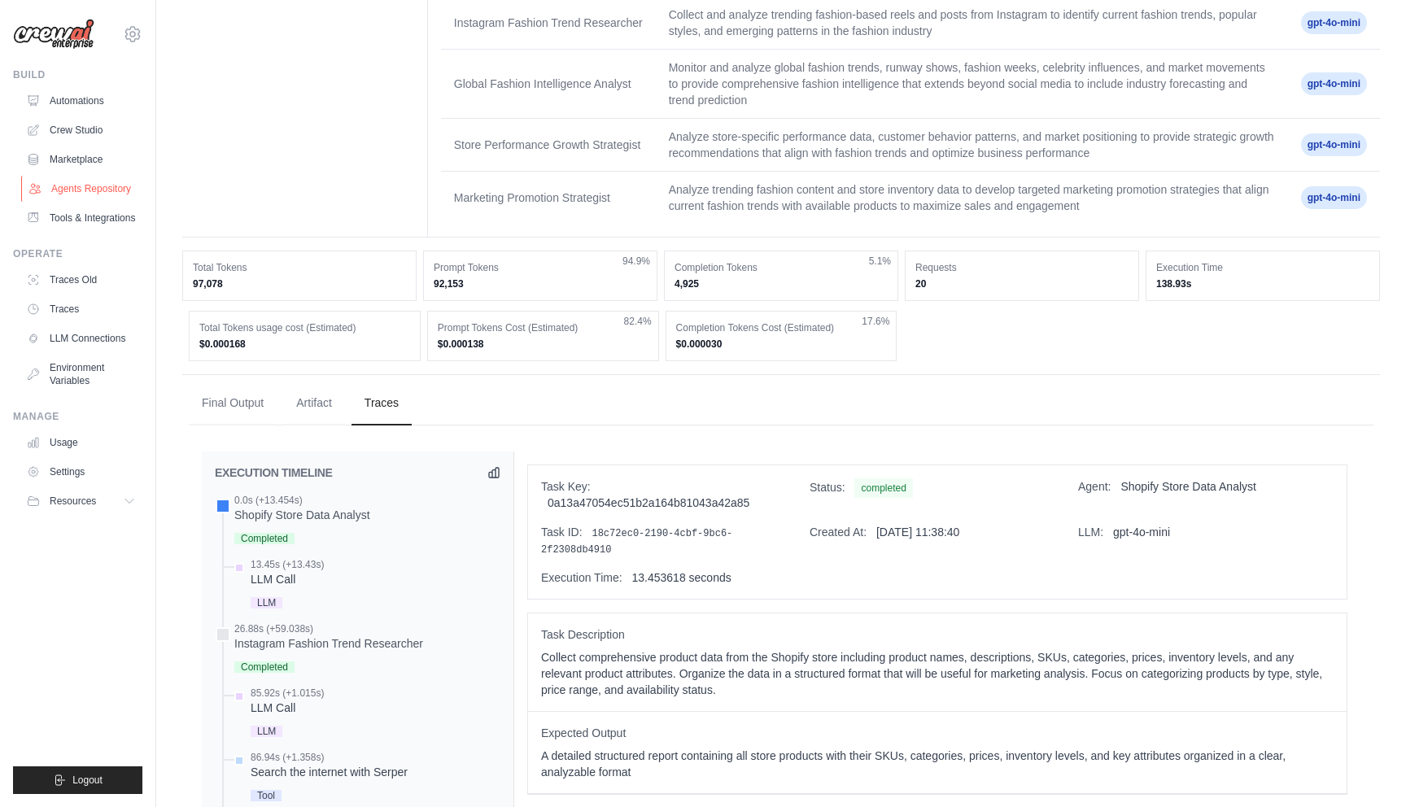
click at [109, 187] on link "Agents Repository" at bounding box center [82, 189] width 123 height 26
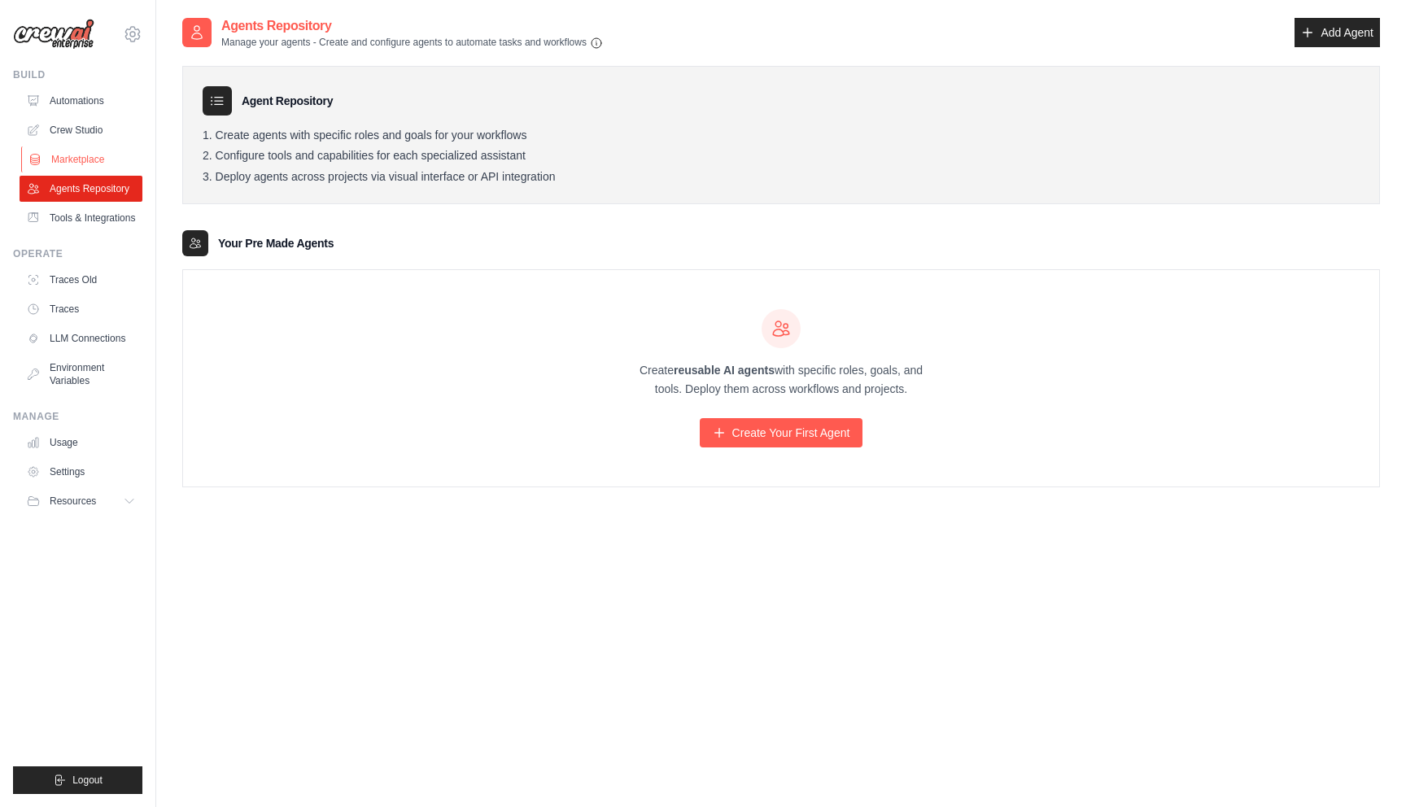
click at [71, 159] on link "Marketplace" at bounding box center [82, 159] width 123 height 26
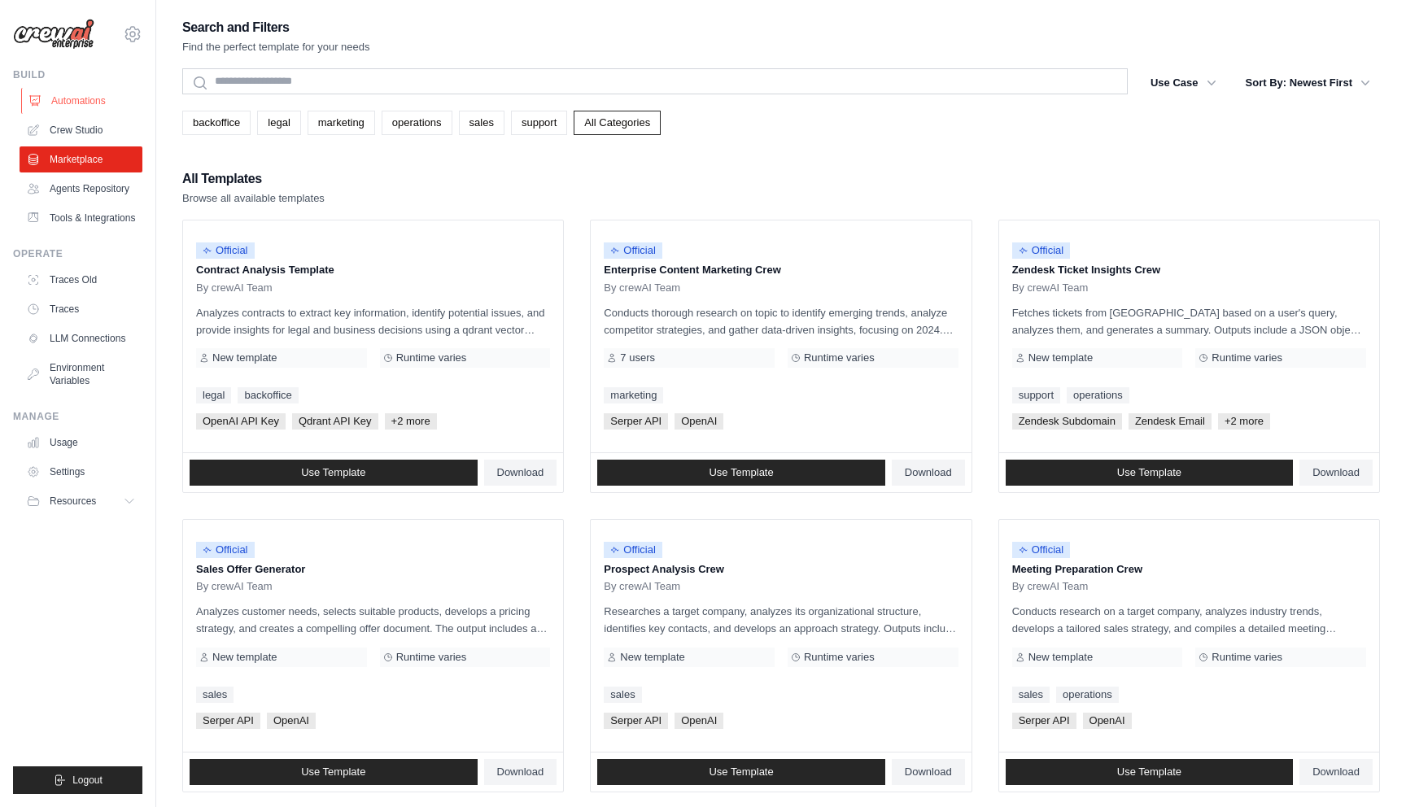
click at [88, 113] on link "Automations" at bounding box center [82, 101] width 123 height 26
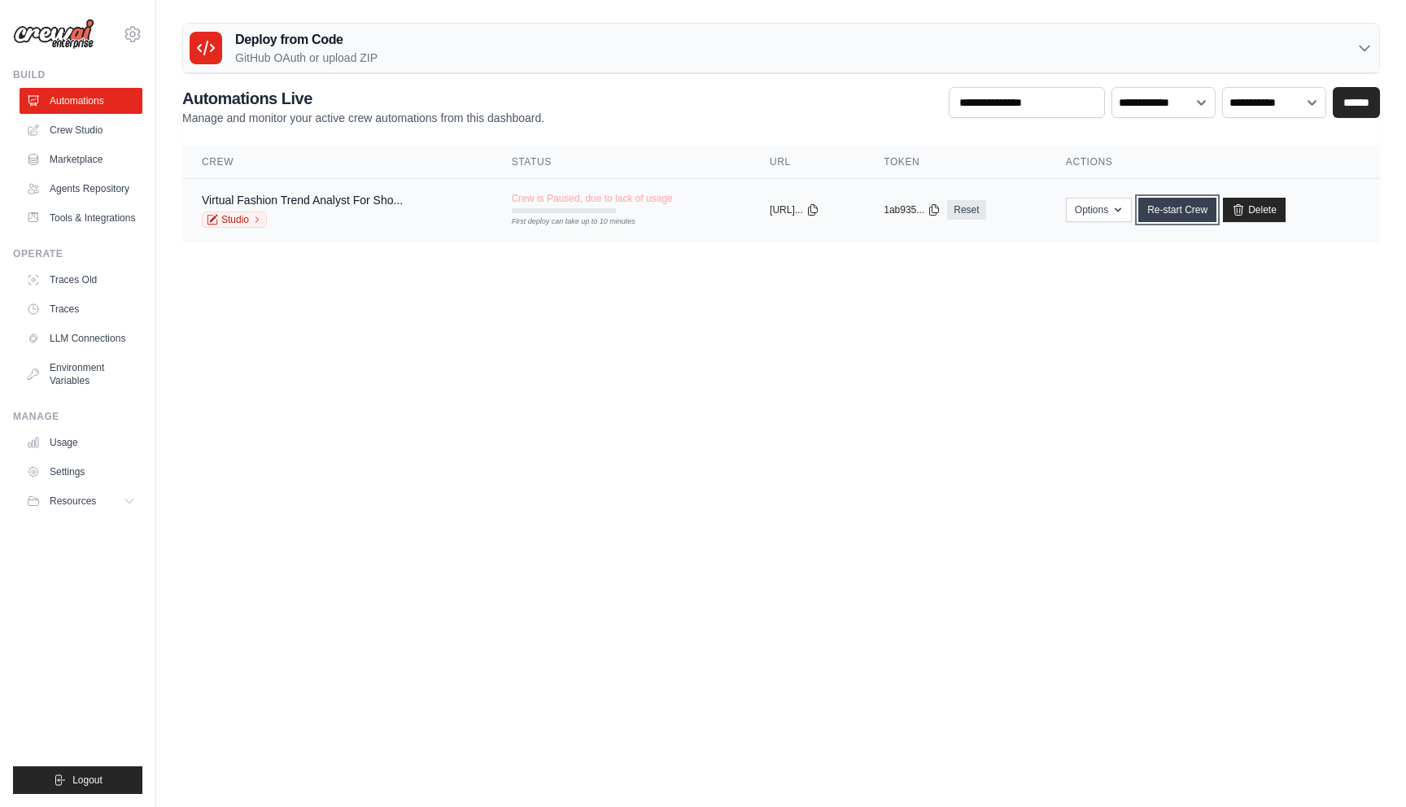
click at [1184, 207] on link "Re-start Crew" at bounding box center [1177, 210] width 78 height 24
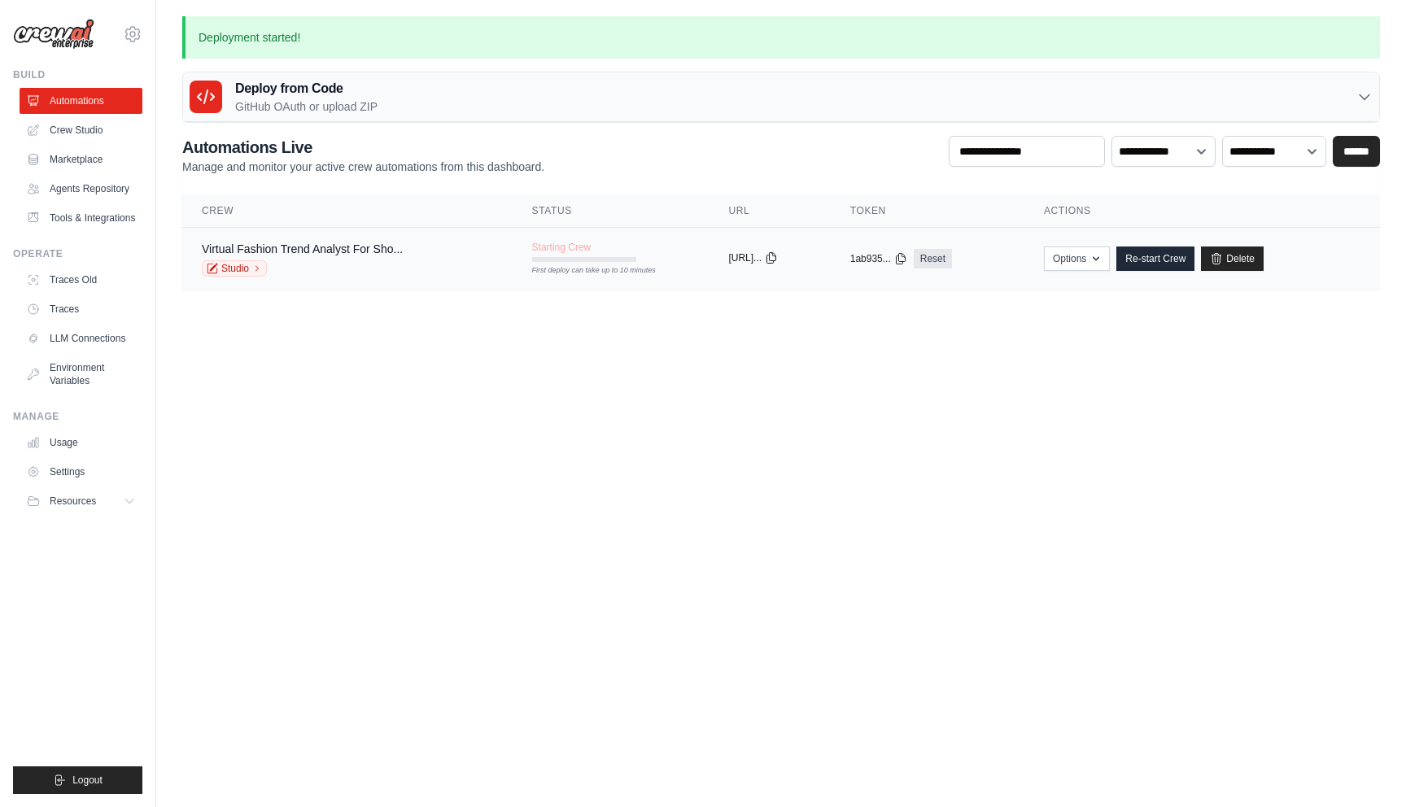
click at [778, 258] on icon at bounding box center [771, 257] width 13 height 13
click at [600, 425] on body "mimipaul33@gmail.com Settings Build Automations" at bounding box center [703, 403] width 1406 height 807
click at [263, 270] on link "Studio" at bounding box center [234, 268] width 65 height 16
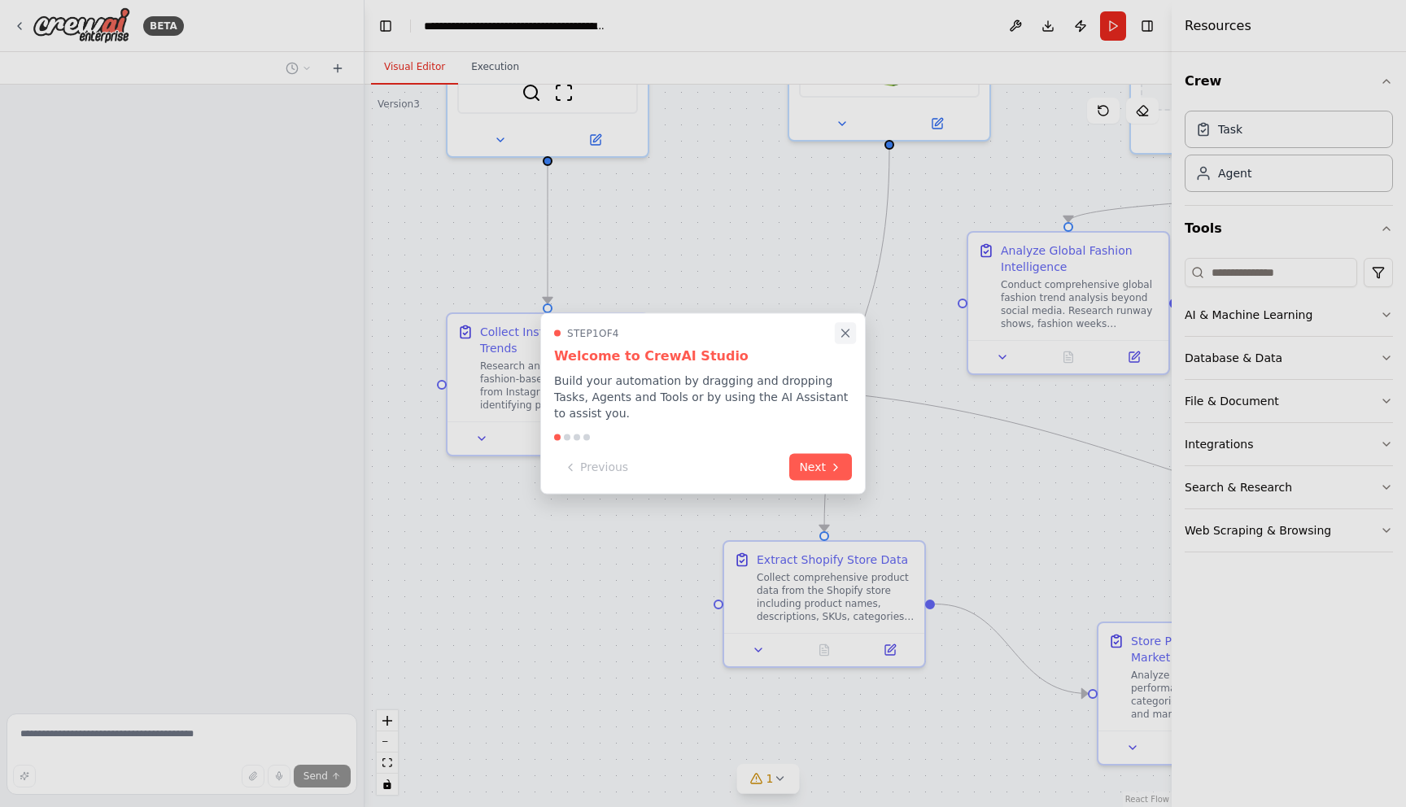
click at [844, 330] on icon "Close walkthrough" at bounding box center [845, 333] width 15 height 15
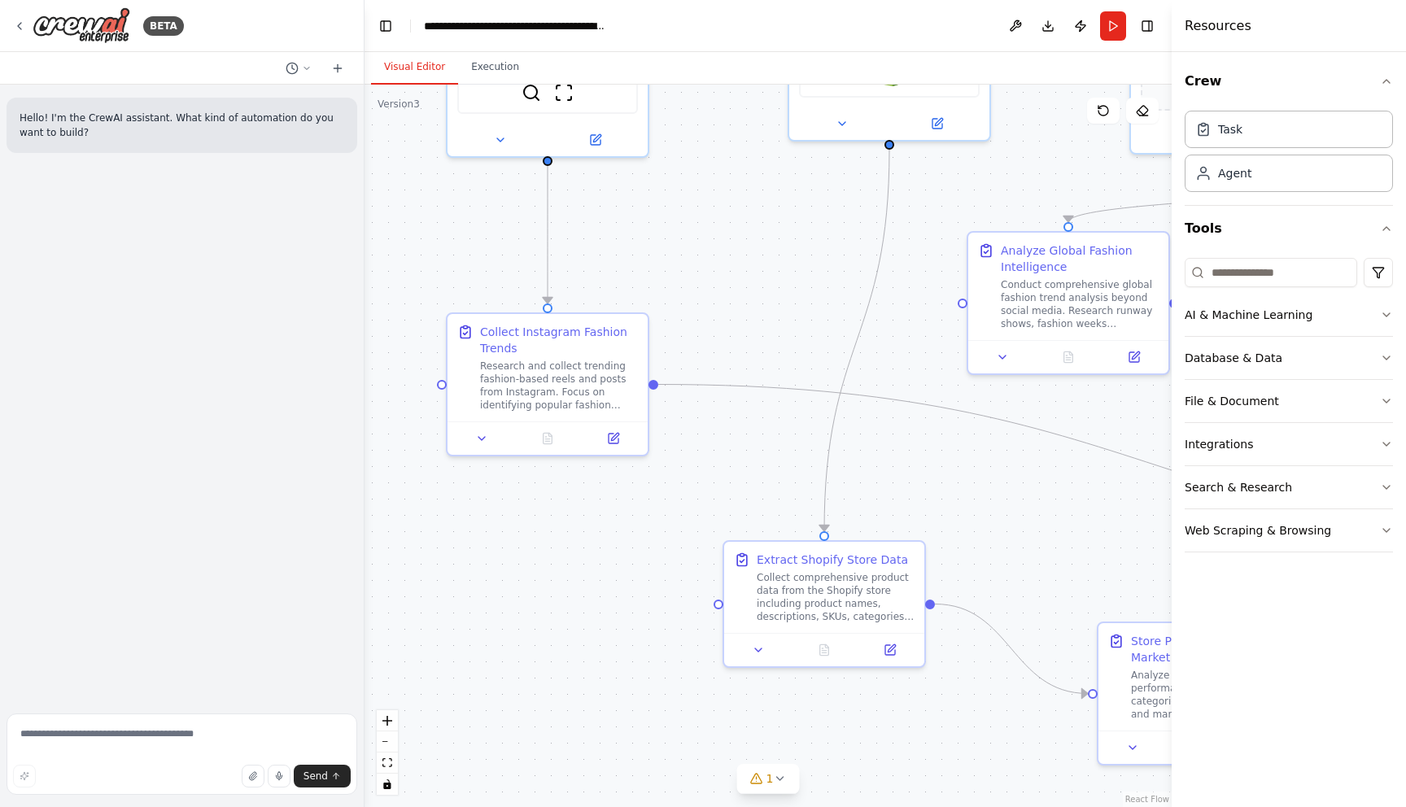
click at [968, 543] on div ".deletable-edge-delete-btn { width: 20px; height: 20px; border: 0px solid #ffff…" at bounding box center [767, 446] width 807 height 722
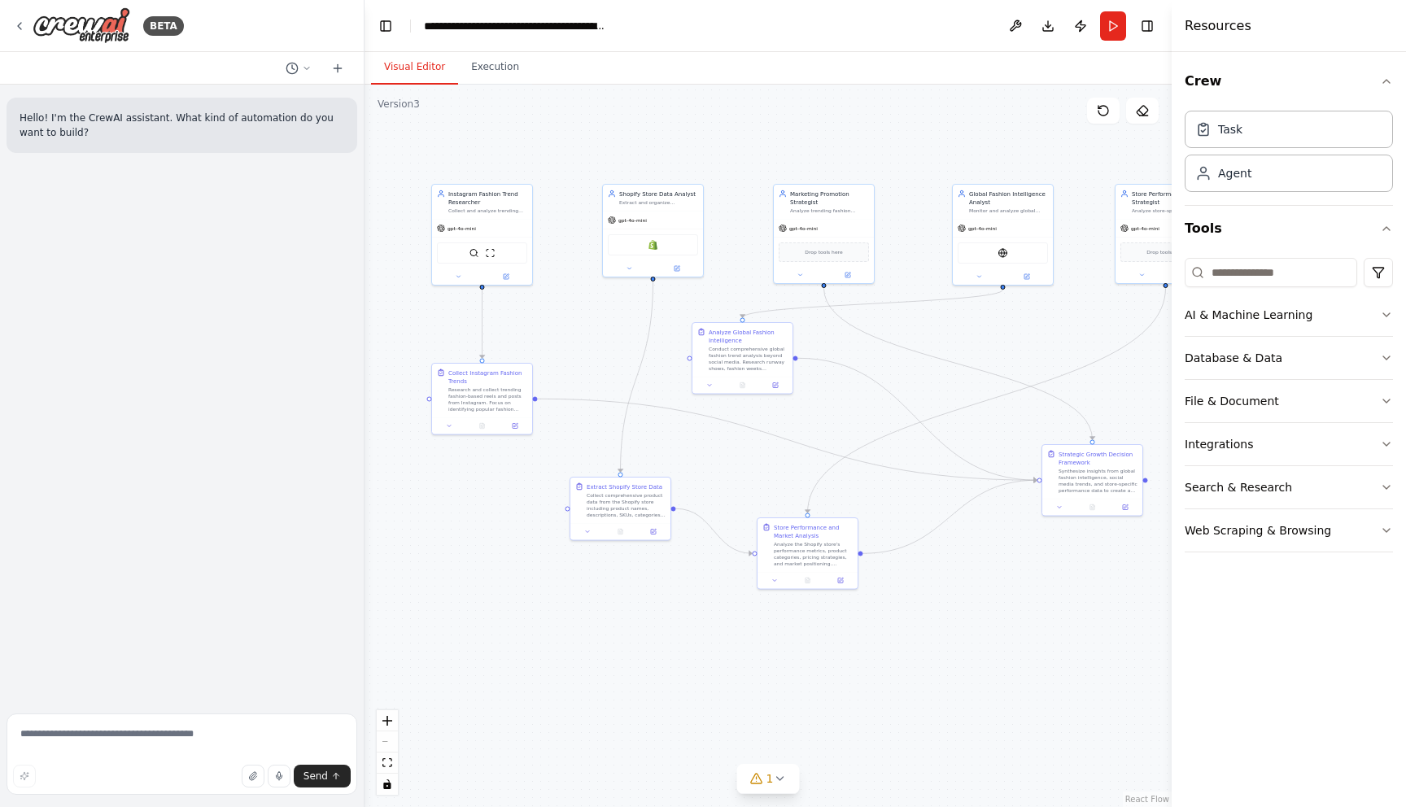
drag, startPoint x: 1029, startPoint y: 556, endPoint x: 757, endPoint y: 491, distance: 280.0
click at [757, 491] on div ".deletable-edge-delete-btn { width: 20px; height: 20px; border: 0px solid #ffff…" at bounding box center [767, 446] width 807 height 722
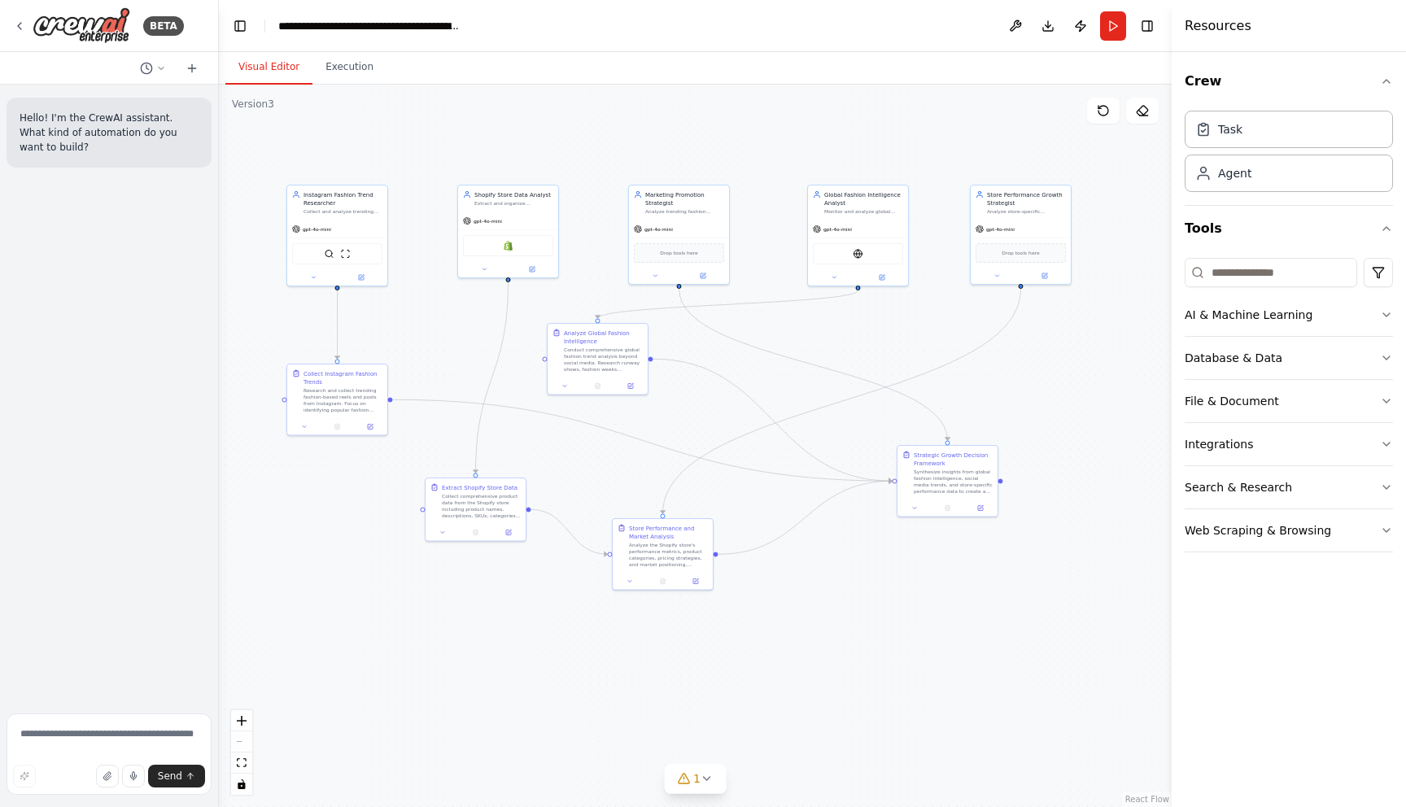
drag, startPoint x: 363, startPoint y: 166, endPoint x: 219, endPoint y: 189, distance: 145.8
click at [219, 189] on div "**********" at bounding box center [703, 403] width 1406 height 807
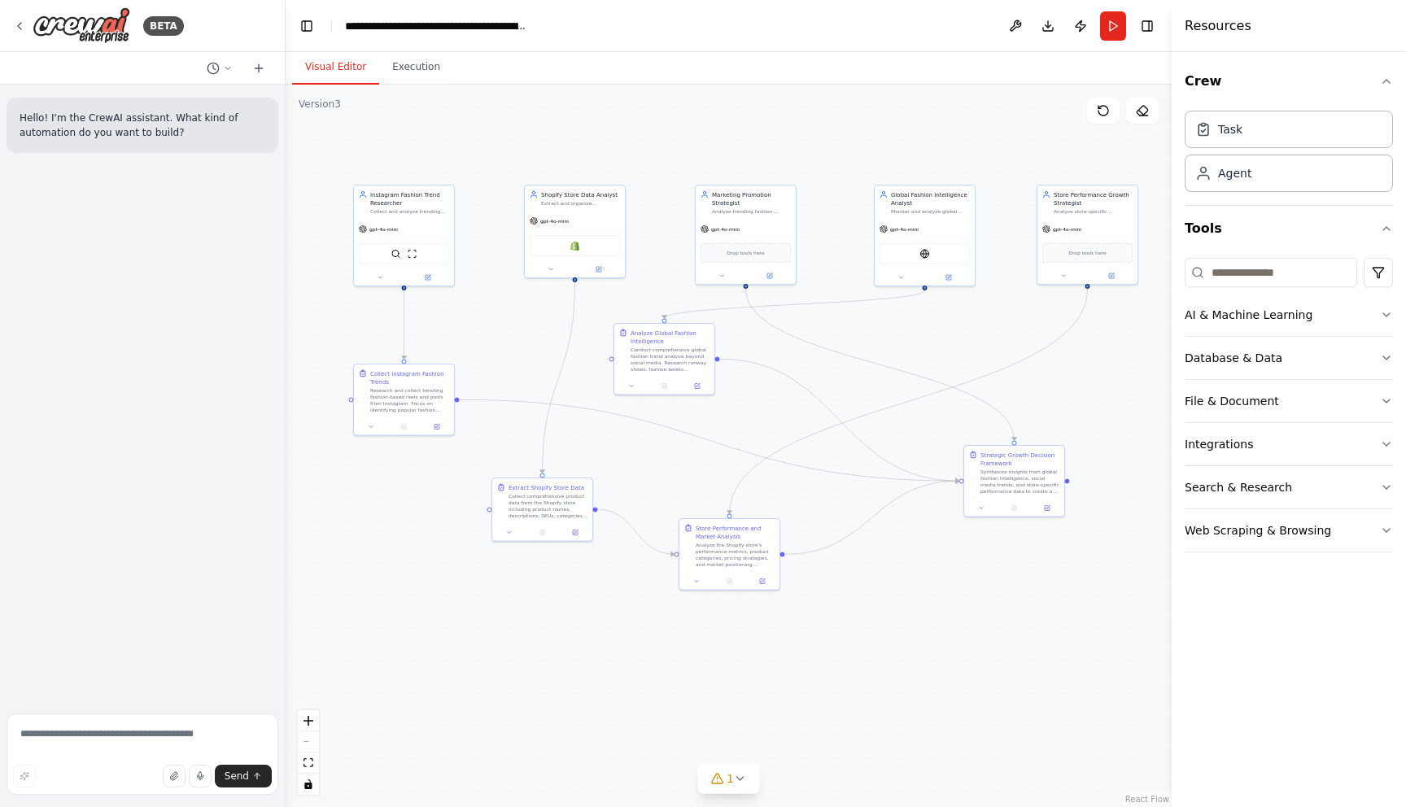
drag, startPoint x: 217, startPoint y: 197, endPoint x: 293, endPoint y: 225, distance: 80.8
click at [293, 225] on div "**********" at bounding box center [703, 403] width 1406 height 807
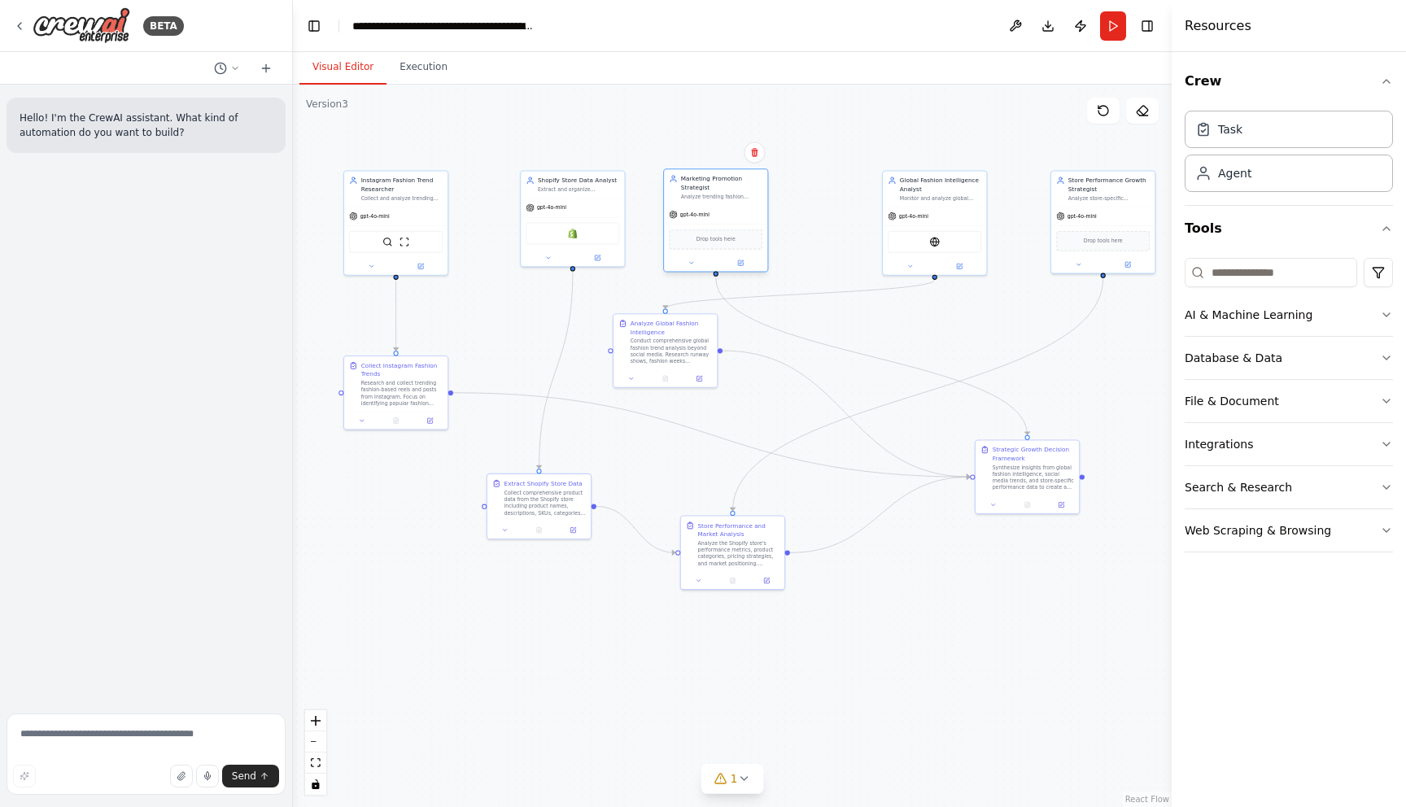
drag, startPoint x: 750, startPoint y: 223, endPoint x: 713, endPoint y: 221, distance: 37.5
click at [713, 221] on div "gpt-4o-mini Drop tools here" at bounding box center [715, 238] width 103 height 67
drag, startPoint x: 662, startPoint y: 339, endPoint x: 673, endPoint y: 345, distance: 12.0
click at [673, 345] on div "Conduct comprehensive global fashion trend analysis beyond social media. Resear…" at bounding box center [679, 358] width 81 height 27
drag, startPoint x: 739, startPoint y: 562, endPoint x: 721, endPoint y: 546, distance: 24.8
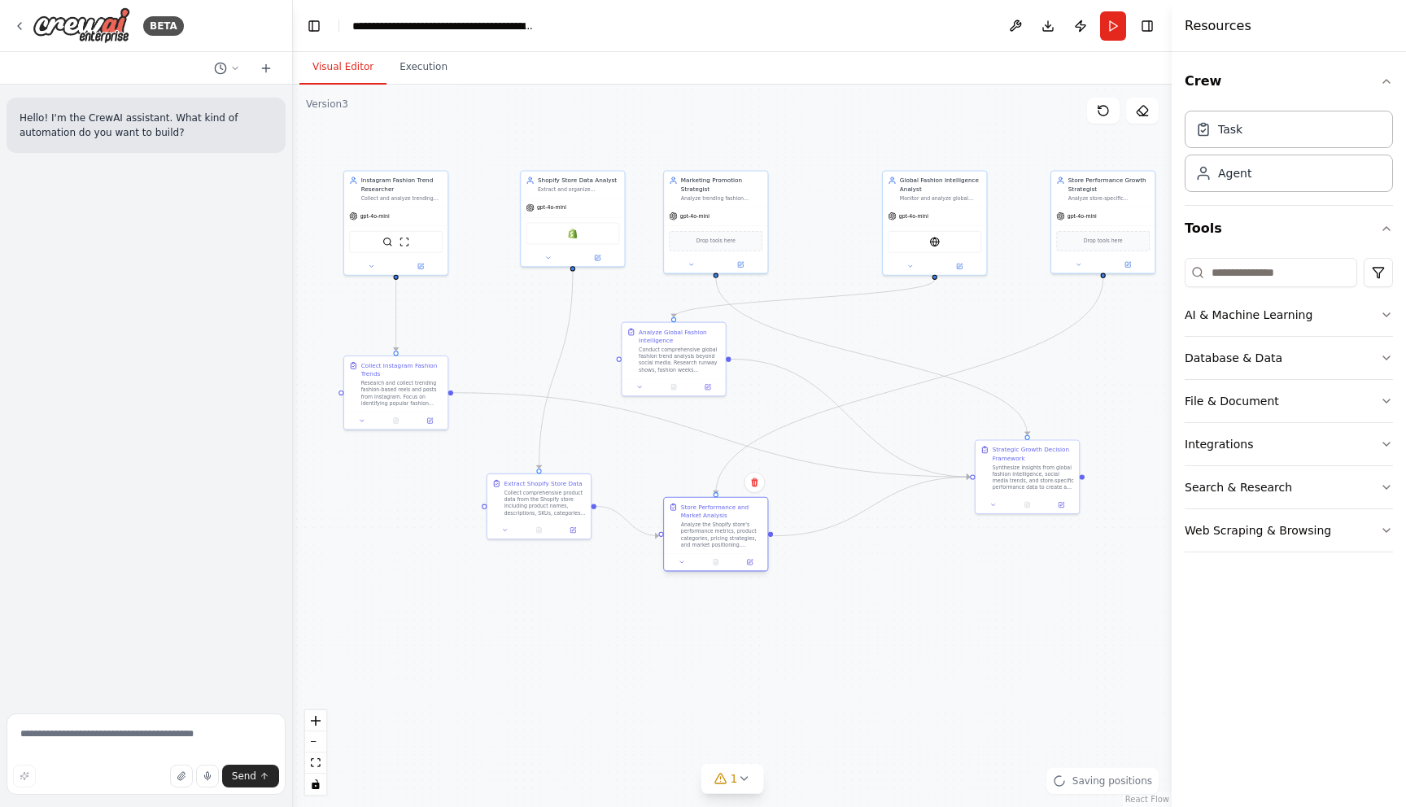
click at [721, 546] on div "Analyze the Shopify store's performance metrics, product categories, pricing st…" at bounding box center [721, 534] width 81 height 27
drag, startPoint x: 506, startPoint y: 514, endPoint x: 504, endPoint y: 480, distance: 34.2
click at [504, 480] on div "Collect comprehensive product data from the Shopify store including product nam…" at bounding box center [544, 467] width 81 height 27
drag, startPoint x: 1019, startPoint y: 468, endPoint x: 925, endPoint y: 451, distance: 95.9
click at [925, 451] on div "Synthesize insights from global fashion intelligence, social media trends, and …" at bounding box center [940, 459] width 81 height 27
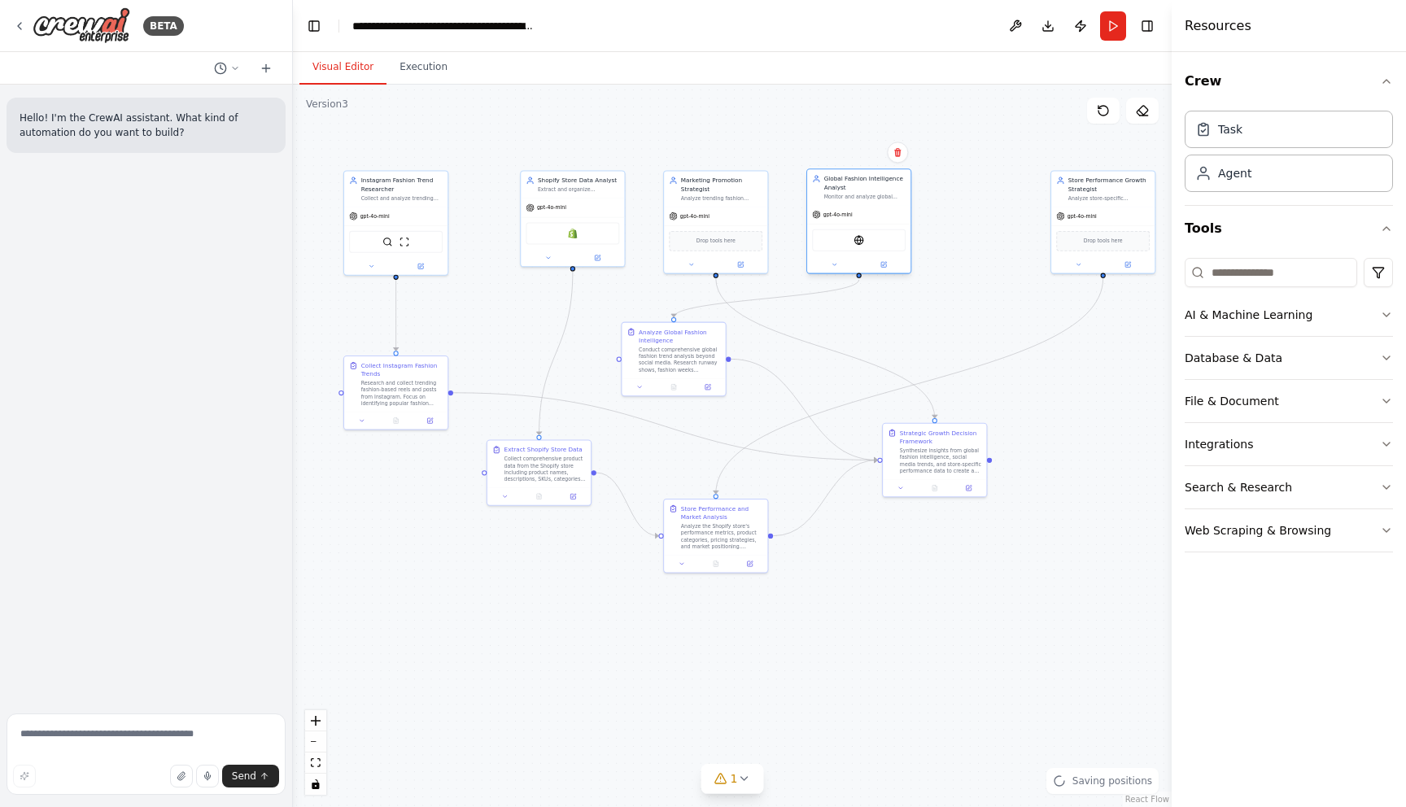
drag, startPoint x: 938, startPoint y: 188, endPoint x: 862, endPoint y: 185, distance: 75.7
click at [862, 185] on div "Global Fashion Intelligence Analyst" at bounding box center [864, 183] width 81 height 17
drag, startPoint x: 1111, startPoint y: 198, endPoint x: 1000, endPoint y: 198, distance: 111.5
click at [1000, 198] on div "Analyze store-specific performance data, customer behavior patterns, and market…" at bounding box center [998, 196] width 81 height 7
drag, startPoint x: 415, startPoint y: 198, endPoint x: 465, endPoint y: 202, distance: 50.6
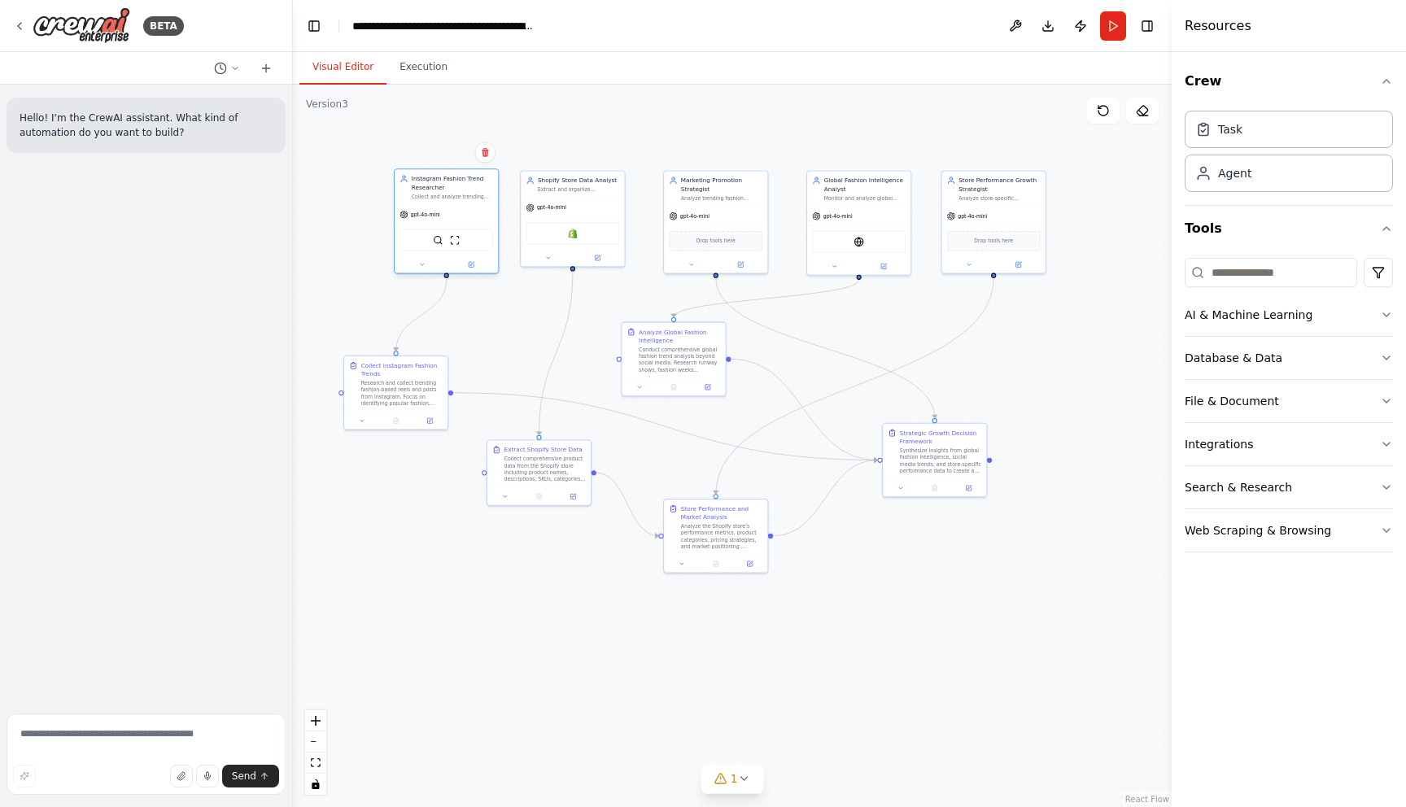
click at [465, 201] on div "Instagram Fashion Trend Researcher Collect and analyze trending fashion-based r…" at bounding box center [446, 186] width 103 height 35
click at [556, 194] on div "Shopify Store Data Analyst Extract and organize comprehensive product data from…" at bounding box center [572, 182] width 103 height 27
drag, startPoint x: 399, startPoint y: 382, endPoint x: 447, endPoint y: 362, distance: 51.8
click at [447, 362] on div "Research and collect trending fashion-based reels and posts from Instagram. Foc…" at bounding box center [452, 374] width 81 height 27
drag, startPoint x: 680, startPoint y: 369, endPoint x: 865, endPoint y: 355, distance: 185.1
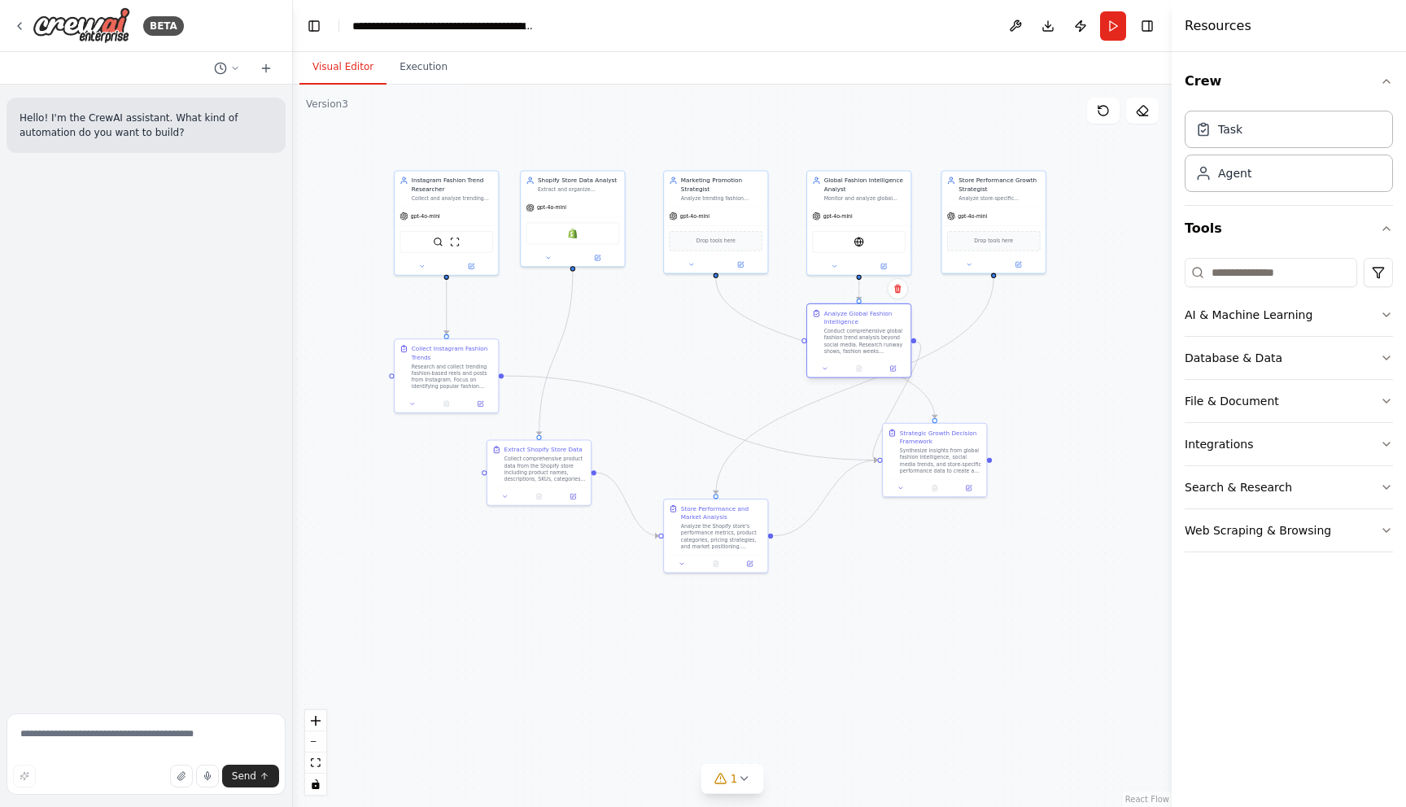
click at [865, 355] on div "Analyze Global Fashion Intelligence Conduct comprehensive global fashion trend …" at bounding box center [858, 331] width 103 height 55
drag, startPoint x: 955, startPoint y: 469, endPoint x: 1018, endPoint y: 503, distance: 71.4
click at [1018, 503] on div "Synthesize insights from global fashion intelligence, social media trends, and …" at bounding box center [998, 492] width 81 height 27
drag, startPoint x: 698, startPoint y: 530, endPoint x: 688, endPoint y: 496, distance: 35.5
click at [688, 496] on div "Analyze the Shopify store's performance metrics, product categories, pricing st…" at bounding box center [712, 500] width 81 height 27
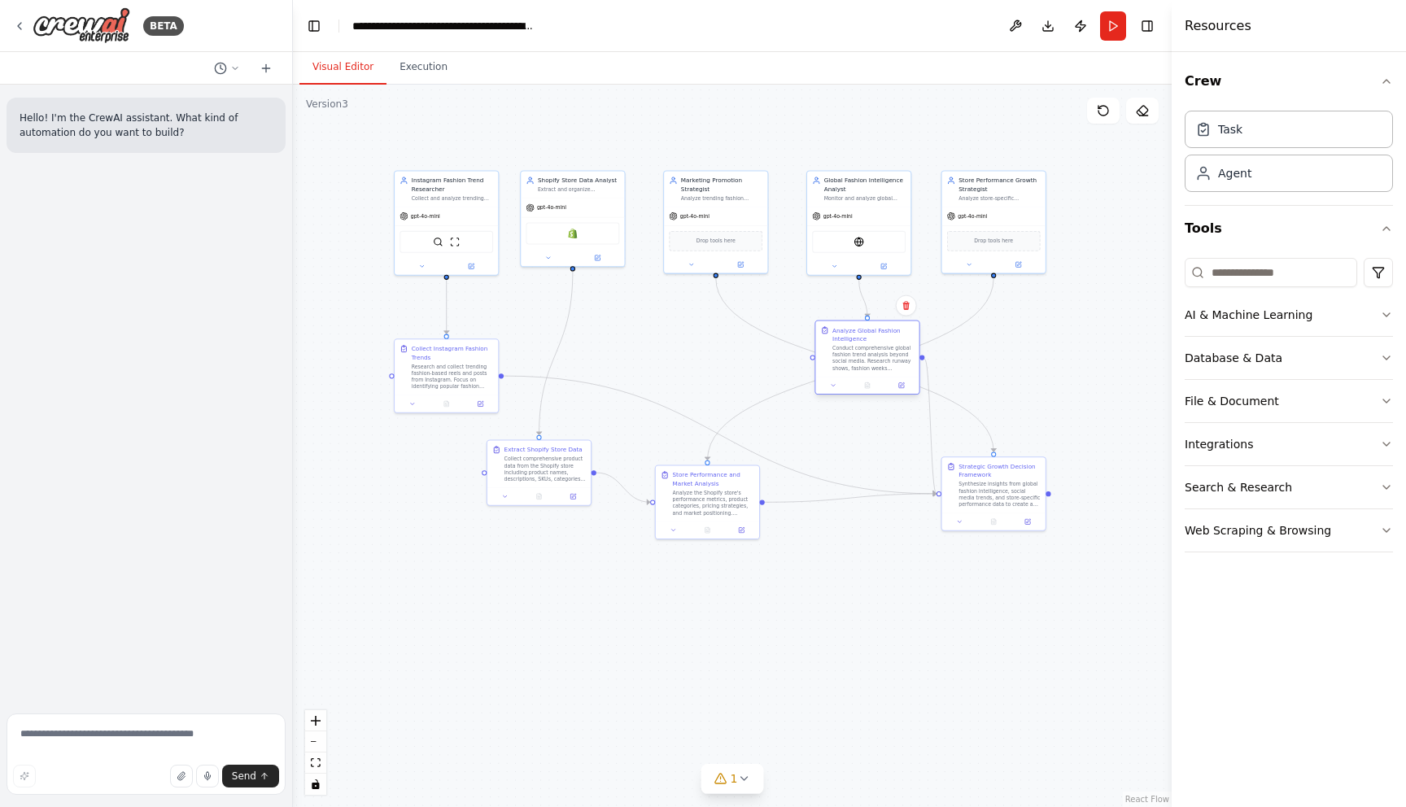
drag, startPoint x: 848, startPoint y: 341, endPoint x: 854, endPoint y: 359, distance: 18.8
click at [854, 359] on div "Conduct comprehensive global fashion trend analysis beyond social media. Resear…" at bounding box center [872, 358] width 81 height 27
drag, startPoint x: 866, startPoint y: 239, endPoint x: 859, endPoint y: 179, distance: 60.6
click at [859, 180] on div "EXASearchTool" at bounding box center [851, 181] width 94 height 22
drag, startPoint x: 859, startPoint y: 149, endPoint x: 858, endPoint y: 206, distance: 57.0
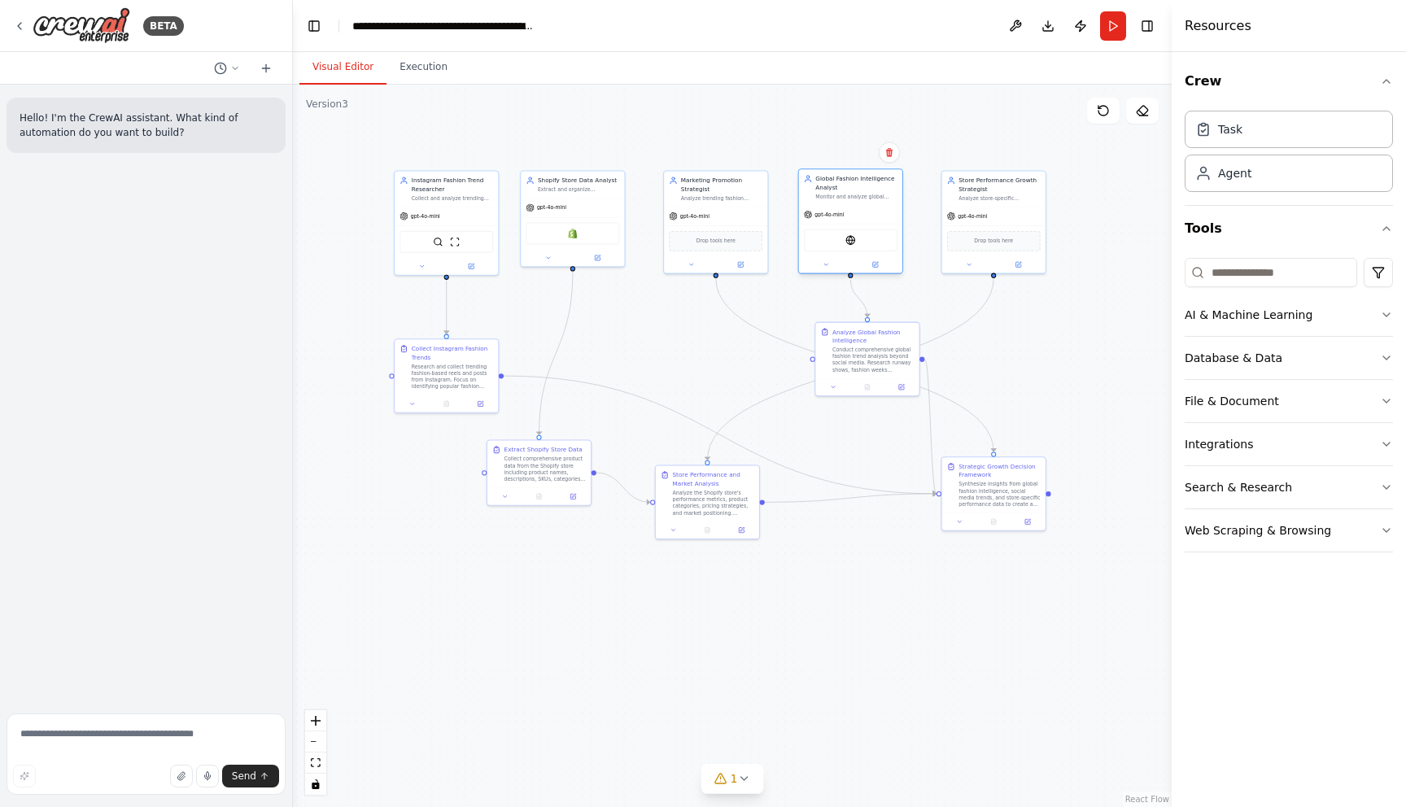
click at [858, 206] on div "gpt-4o-mini" at bounding box center [850, 214] width 103 height 19
drag, startPoint x: 977, startPoint y: 491, endPoint x: 975, endPoint y: 482, distance: 9.1
click at [975, 482] on div "Synthesize insights from global fashion intelligence, social media trends, and …" at bounding box center [998, 484] width 81 height 27
drag, startPoint x: 867, startPoint y: 347, endPoint x: 856, endPoint y: 338, distance: 15.0
click at [857, 338] on div "Conduct comprehensive global fashion trend analysis beyond social media. Resear…" at bounding box center [864, 349] width 81 height 27
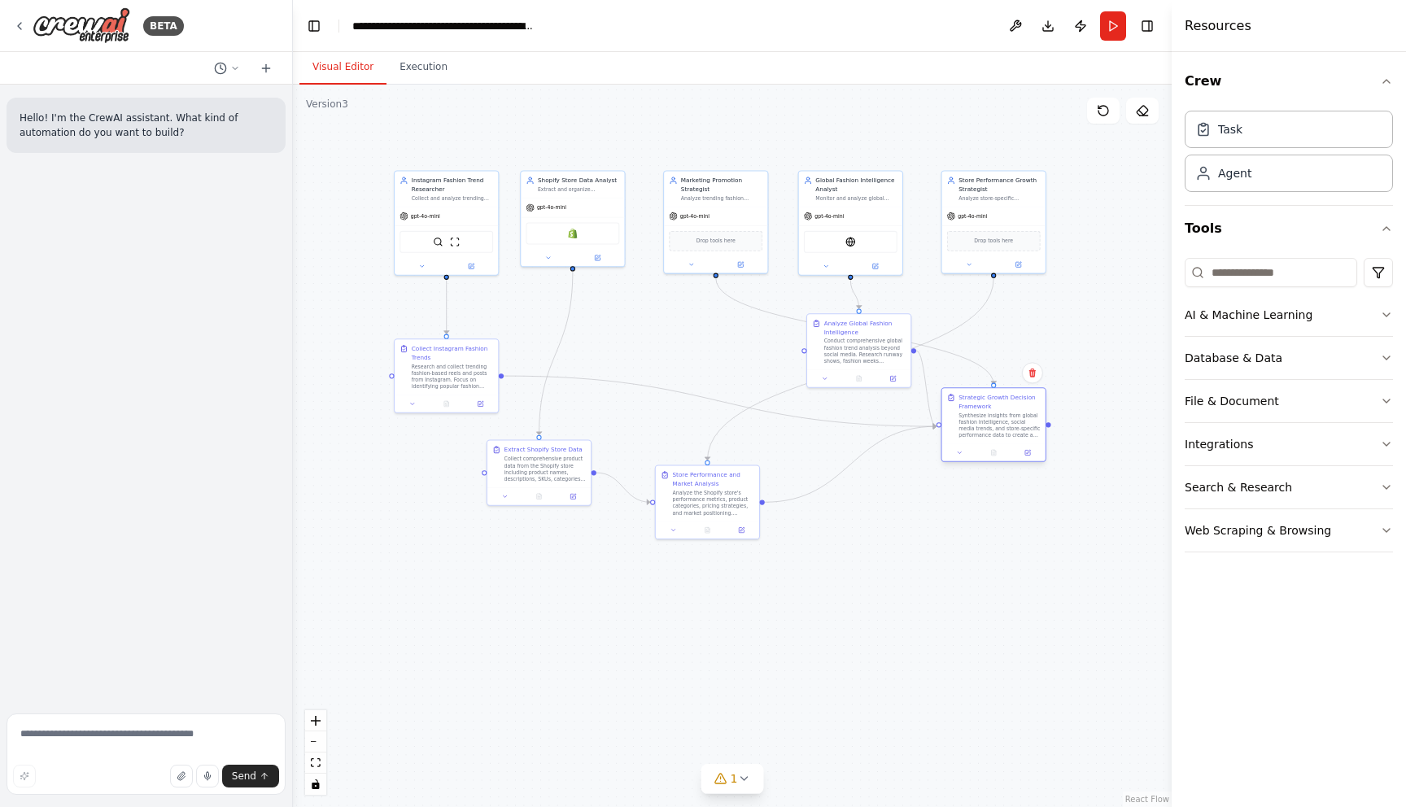
drag, startPoint x: 992, startPoint y: 473, endPoint x: 993, endPoint y: 413, distance: 59.4
click at [993, 413] on div "Synthesize insights from global fashion intelligence, social media trends, and …" at bounding box center [998, 425] width 81 height 27
click at [984, 558] on div ".deletable-edge-delete-btn { width: 20px; height: 20px; border: 0px solid #ffff…" at bounding box center [732, 446] width 879 height 722
click at [995, 422] on div "Synthesize insights from global fashion intelligence, social media trends, and …" at bounding box center [998, 425] width 81 height 27
click at [985, 647] on div ".deletable-edge-delete-btn { width: 20px; height: 20px; border: 0px solid #ffff…" at bounding box center [732, 446] width 879 height 722
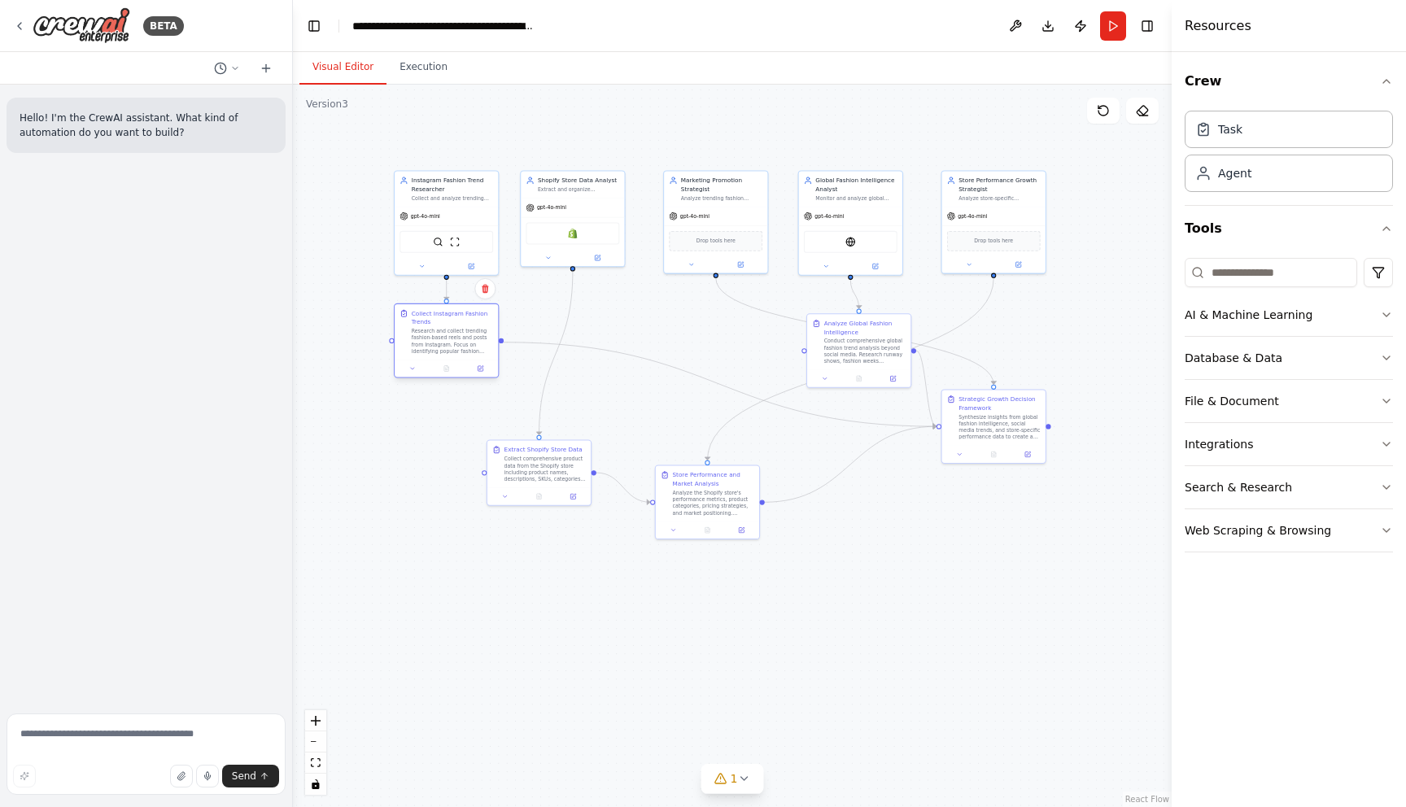
drag, startPoint x: 435, startPoint y: 361, endPoint x: 436, endPoint y: 329, distance: 32.6
click at [437, 329] on div "Research and collect trending fashion-based reels and posts from Instagram. Foc…" at bounding box center [452, 341] width 81 height 27
drag, startPoint x: 514, startPoint y: 467, endPoint x: 554, endPoint y: 405, distance: 73.6
click at [554, 405] on div "Collect comprehensive product data from the Shopify store including product nam…" at bounding box center [586, 408] width 81 height 27
drag, startPoint x: 711, startPoint y: 506, endPoint x: 711, endPoint y: 491, distance: 15.5
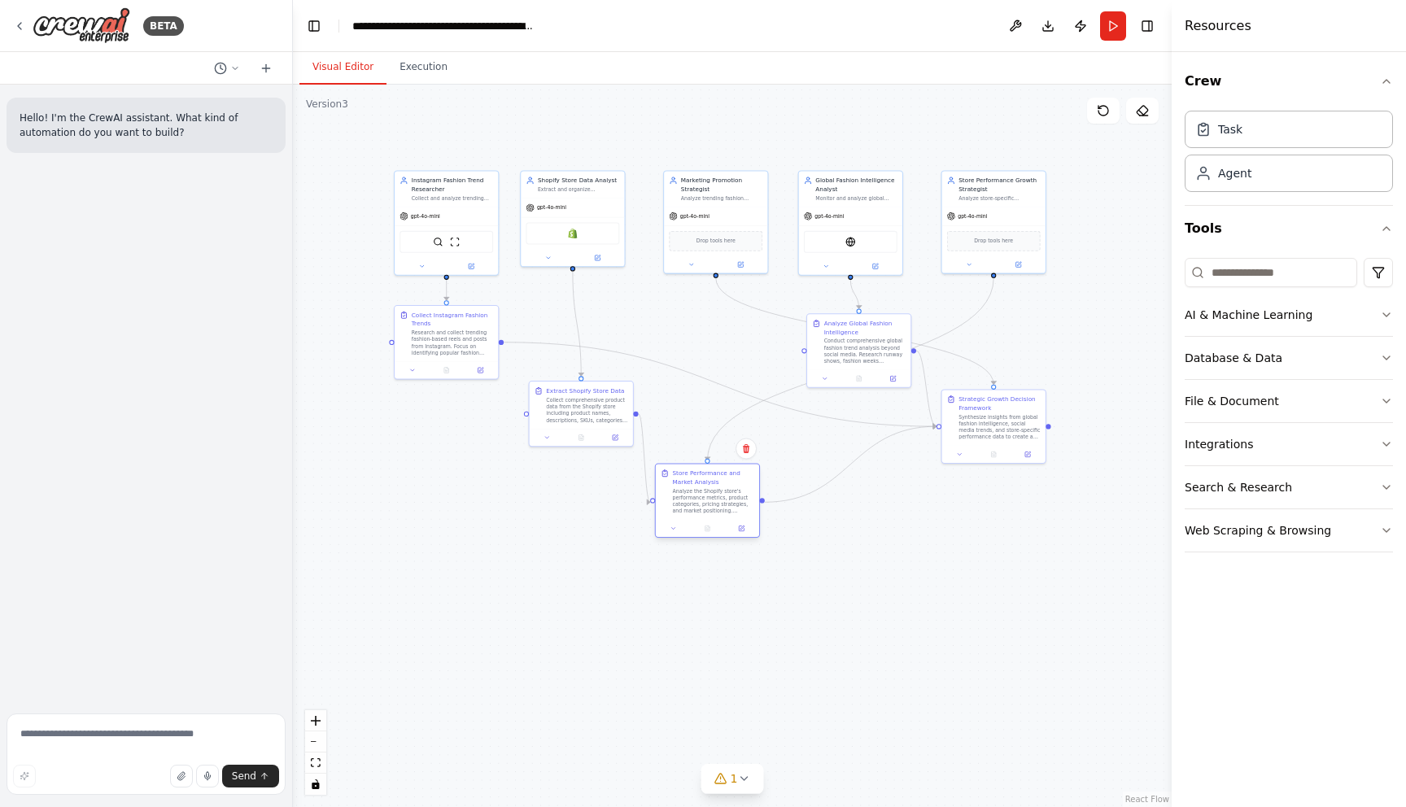
click at [711, 500] on div "Analyze the Shopify store's performance metrics, product categories, pricing st…" at bounding box center [712, 500] width 81 height 27
drag, startPoint x: 711, startPoint y: 491, endPoint x: 720, endPoint y: 453, distance: 38.5
click at [720, 453] on div "Analyze the Shopify store's performance metrics, product categories, pricing st…" at bounding box center [721, 459] width 81 height 27
drag, startPoint x: 556, startPoint y: 421, endPoint x: 547, endPoint y: 421, distance: 8.9
click at [547, 421] on div "Collect comprehensive product data from the Shopify store including product nam…" at bounding box center [578, 408] width 81 height 27
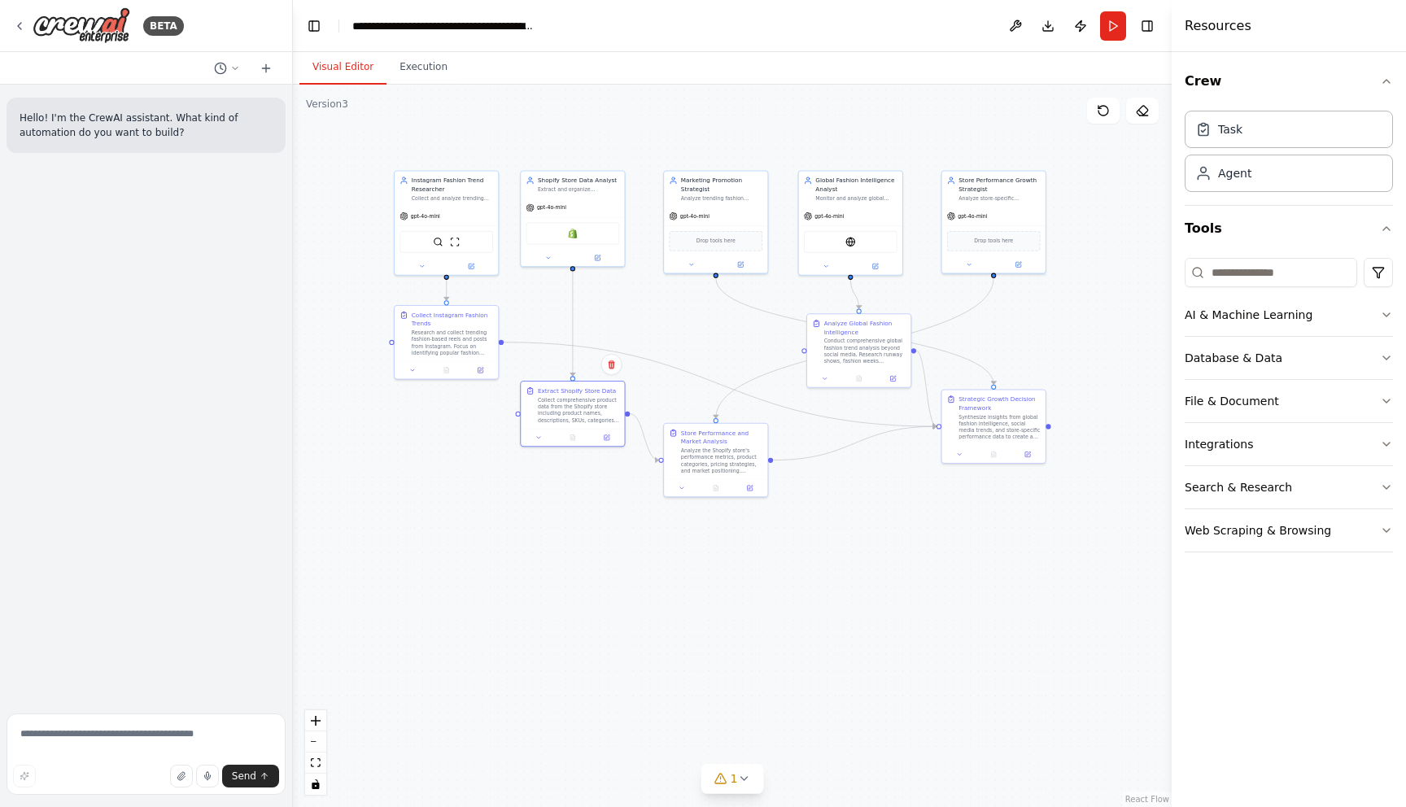
click at [553, 593] on div ".deletable-edge-delete-btn { width: 20px; height: 20px; border: 0px solid #ffff…" at bounding box center [732, 446] width 879 height 722
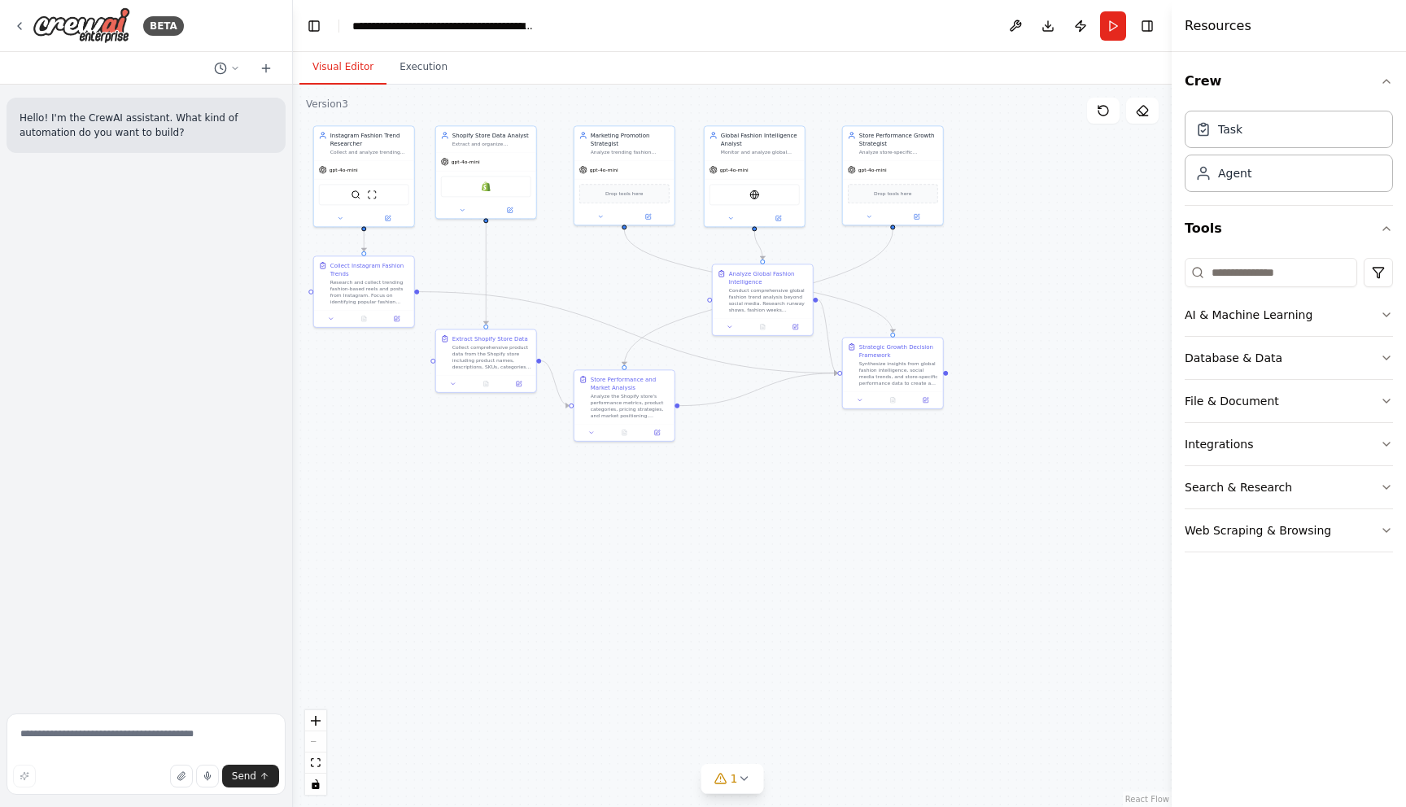
drag, startPoint x: 587, startPoint y: 597, endPoint x: 511, endPoint y: 547, distance: 91.2
click at [511, 547] on div ".deletable-edge-delete-btn { width: 20px; height: 20px; border: 0px solid #ffff…" at bounding box center [732, 446] width 879 height 722
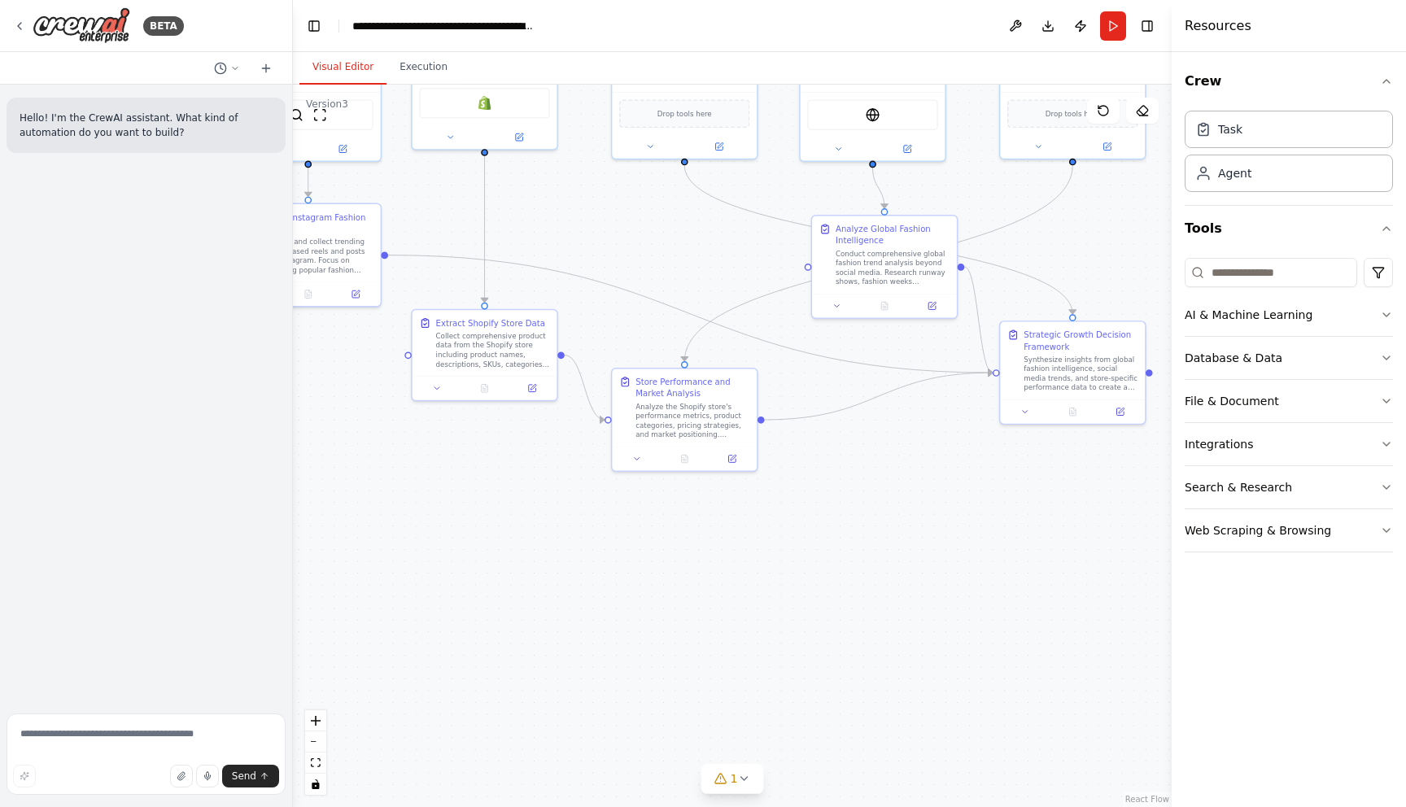
drag, startPoint x: 513, startPoint y: 479, endPoint x: 515, endPoint y: 575, distance: 96.0
click at [521, 565] on div ".deletable-edge-delete-btn { width: 20px; height: 20px; border: 0px solid #ffff…" at bounding box center [732, 446] width 879 height 722
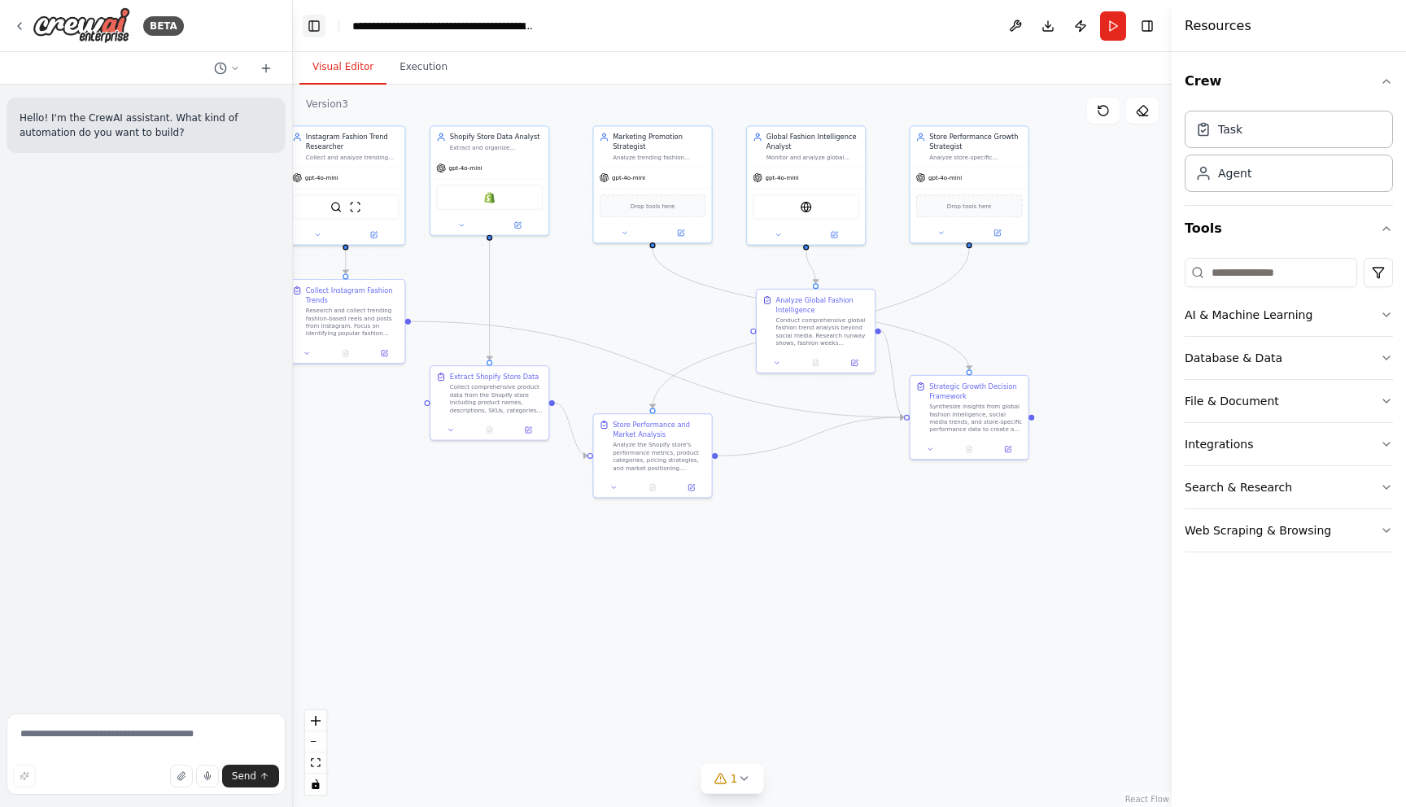
click at [316, 15] on button "Toggle Left Sidebar" at bounding box center [314, 26] width 23 height 23
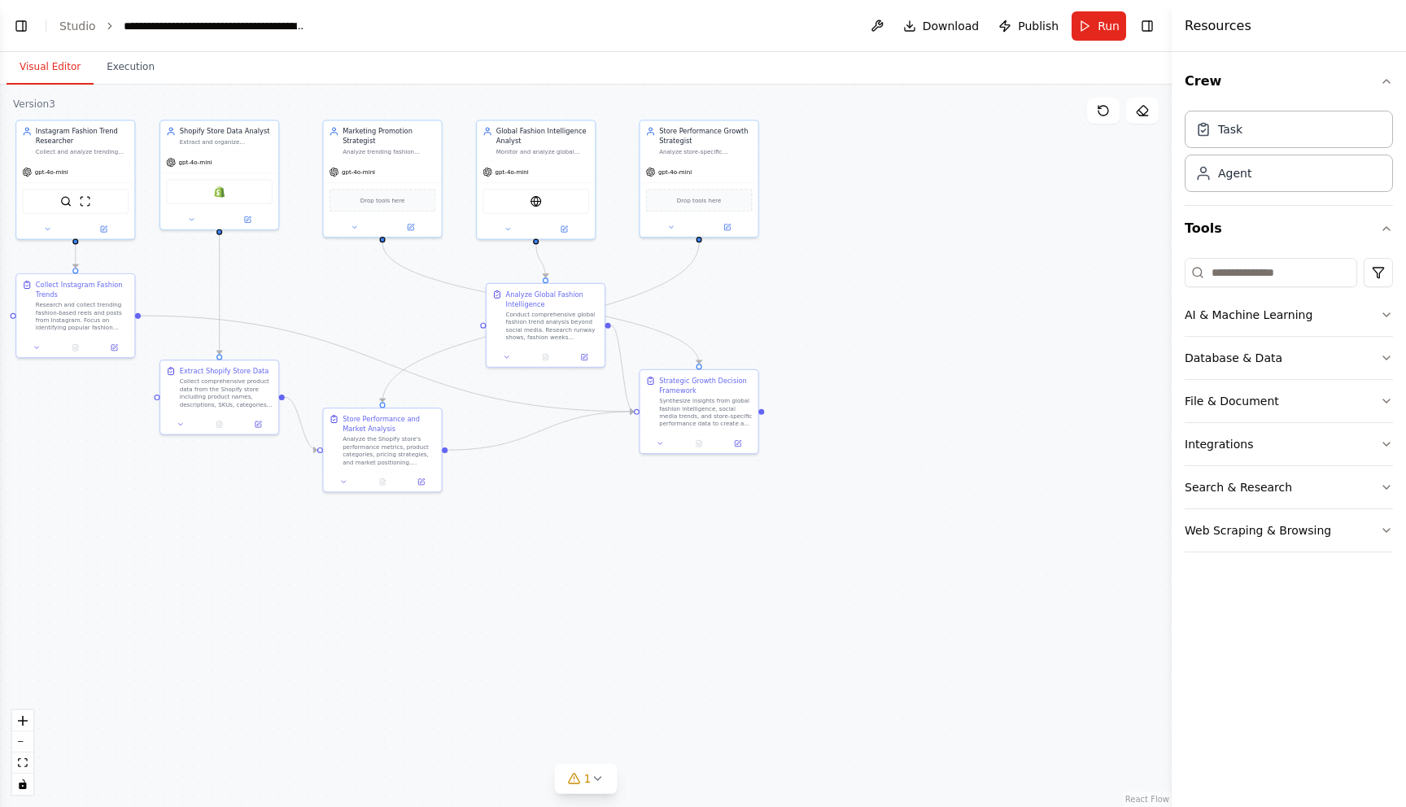
drag, startPoint x: 171, startPoint y: 495, endPoint x: 194, endPoint y: 489, distance: 23.5
click at [194, 489] on div ".deletable-edge-delete-btn { width: 20px; height: 20px; border: 0px solid #ffff…" at bounding box center [585, 446] width 1171 height 722
